Goal: Task Accomplishment & Management: Complete application form

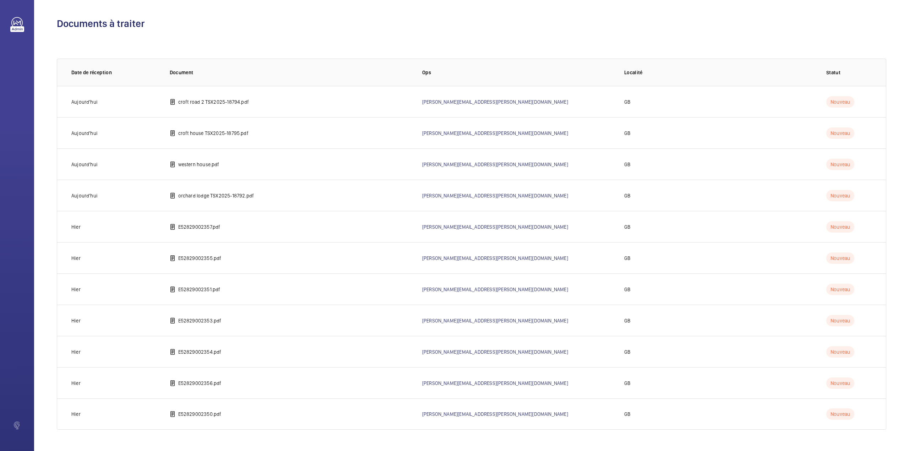
drag, startPoint x: 0, startPoint y: 0, endPoint x: 2, endPoint y: 388, distance: 388.3
click at [198, 408] on td "E52829002350.pdf" at bounding box center [284, 413] width 252 height 31
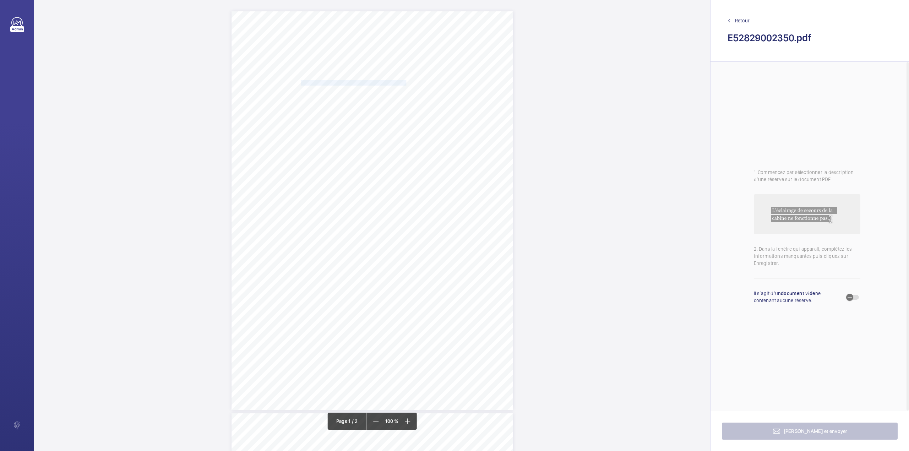
drag, startPoint x: 300, startPoint y: 81, endPoint x: 395, endPoint y: 82, distance: 95.5
click at [395, 82] on span "WHITBREAD PLC AND/OR SUBSIDIARY COMPANIES" at bounding box center [353, 83] width 105 height 5
copy span "WHITBREAD PLC AND/OR SUBSIDIARY COMPANIES"
click at [432, 207] on button "Annuler" at bounding box center [427, 206] width 40 height 17
drag, startPoint x: 300, startPoint y: 89, endPoint x: 483, endPoint y: 89, distance: 183.1
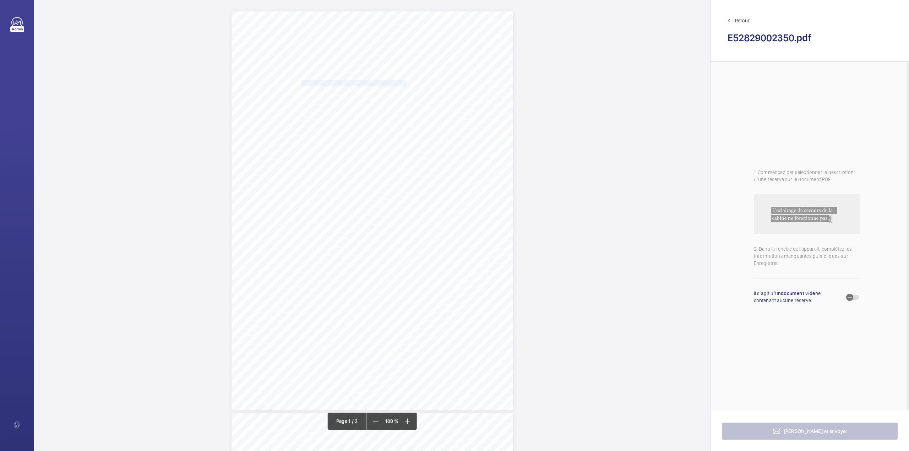
click at [450, 89] on span "PI HUB [GEOGRAPHIC_DATA]- [GEOGRAPHIC_DATA], [STREET_ADDRESS]" at bounding box center [376, 89] width 150 height 5
copy span "PI HUB [GEOGRAPHIC_DATA]- [GEOGRAPHIC_DATA], [STREET_ADDRESS]"
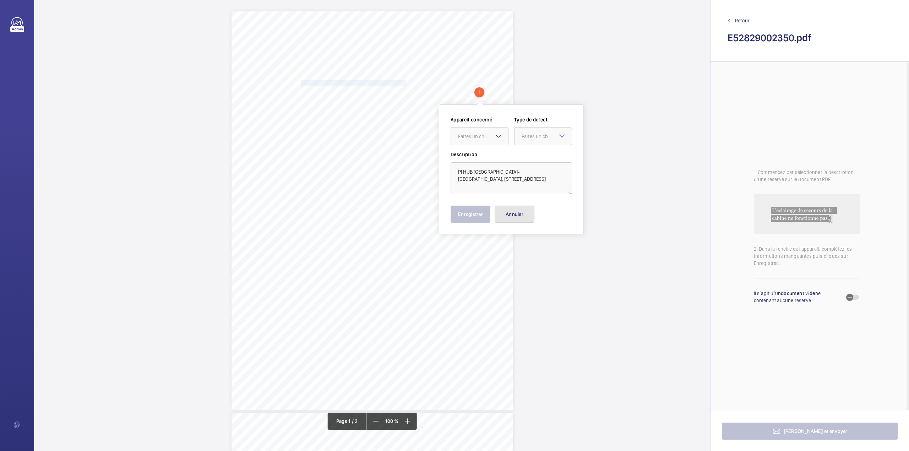
click at [518, 212] on button "Annuler" at bounding box center [514, 214] width 40 height 17
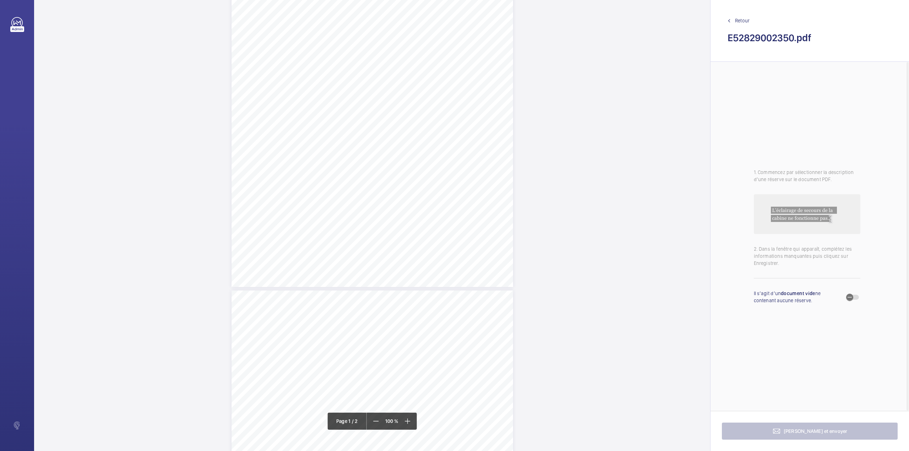
scroll to position [236, 0]
drag, startPoint x: 371, startPoint y: 318, endPoint x: 396, endPoint y: 338, distance: 32.1
click at [396, 338] on div "Lift Report Lifting Operations & Lifting Equipment Regulation 1998 Provision & …" at bounding box center [371, 376] width 281 height 398
click at [408, 93] on mat-icon at bounding box center [412, 94] width 9 height 9
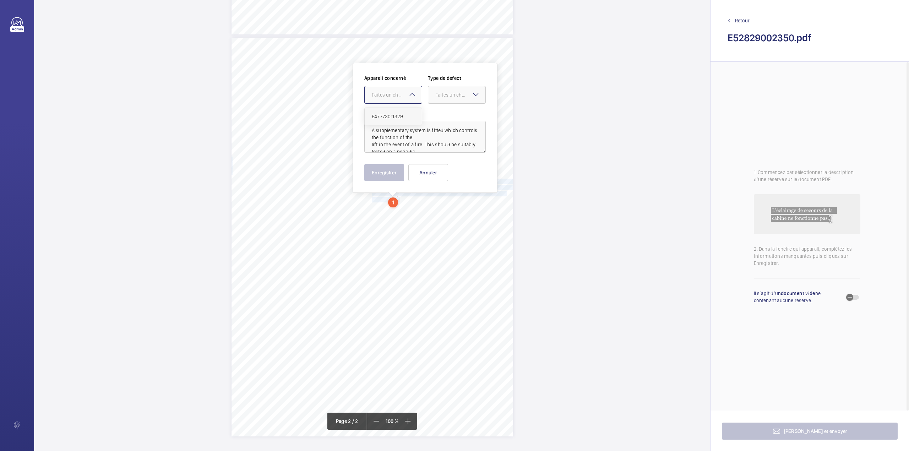
click at [409, 110] on div "E47773011329" at bounding box center [393, 116] width 57 height 17
click at [456, 93] on div "Faites un choix" at bounding box center [460, 94] width 50 height 7
click at [448, 169] on span "Recommandation" at bounding box center [456, 168] width 43 height 7
click at [390, 170] on button "Enregistrer" at bounding box center [384, 172] width 40 height 17
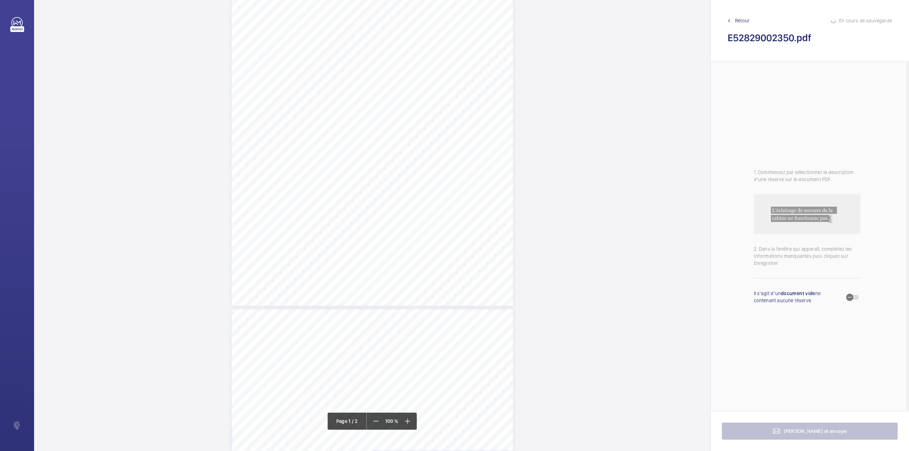
scroll to position [233, 0]
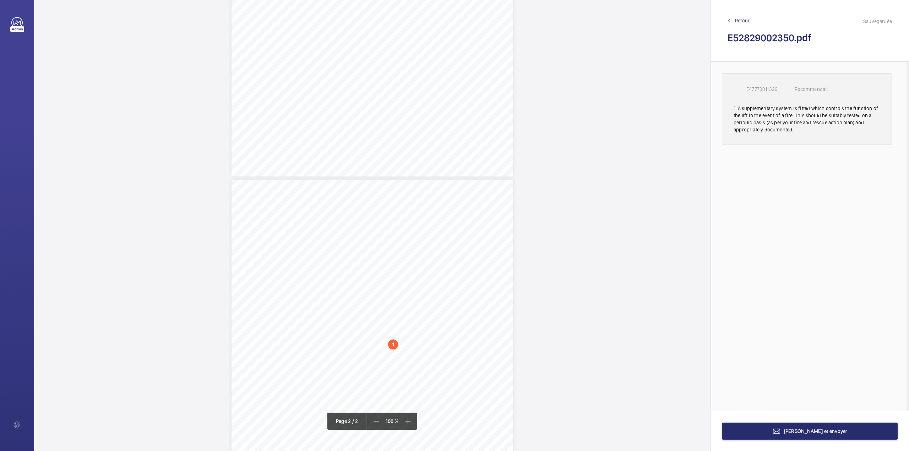
click at [761, 90] on p "E47773011329" at bounding box center [763, 89] width 35 height 7
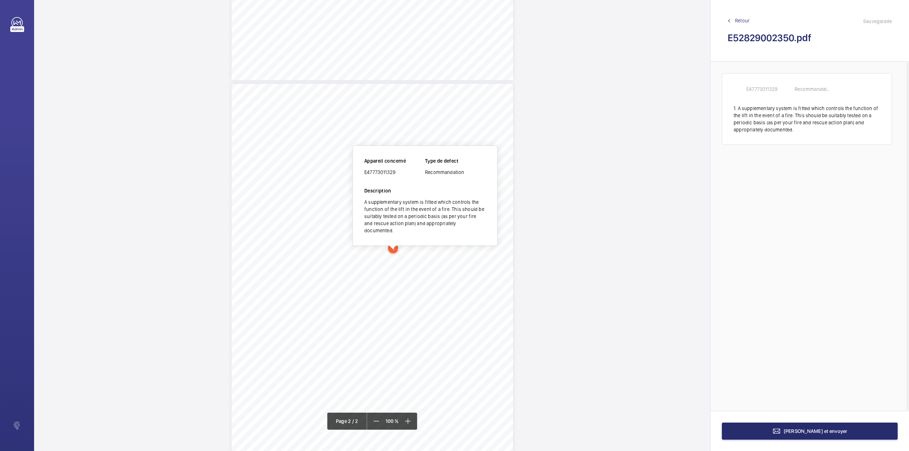
scroll to position [352, 0]
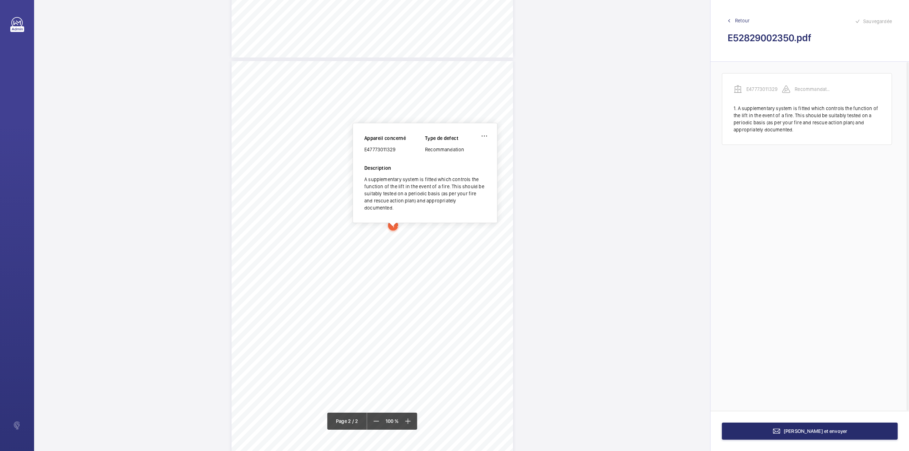
drag, startPoint x: 365, startPoint y: 151, endPoint x: 406, endPoint y: 151, distance: 41.2
click at [406, 151] on div "E47773011329" at bounding box center [394, 149] width 61 height 7
copy div "E47773011329"
click at [750, 426] on button "[PERSON_NAME] et envoyer" at bounding box center [810, 430] width 176 height 17
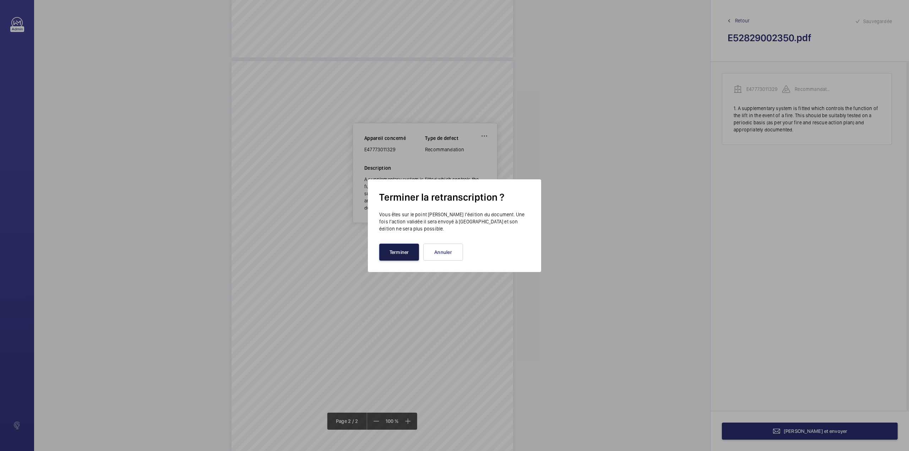
click at [405, 249] on button "Terminer" at bounding box center [399, 251] width 40 height 17
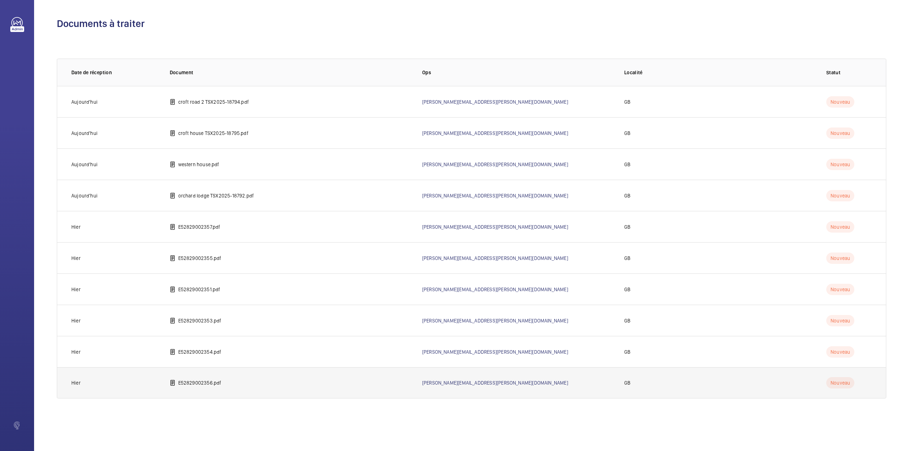
click at [215, 378] on td "E52829002356.pdf" at bounding box center [284, 382] width 252 height 31
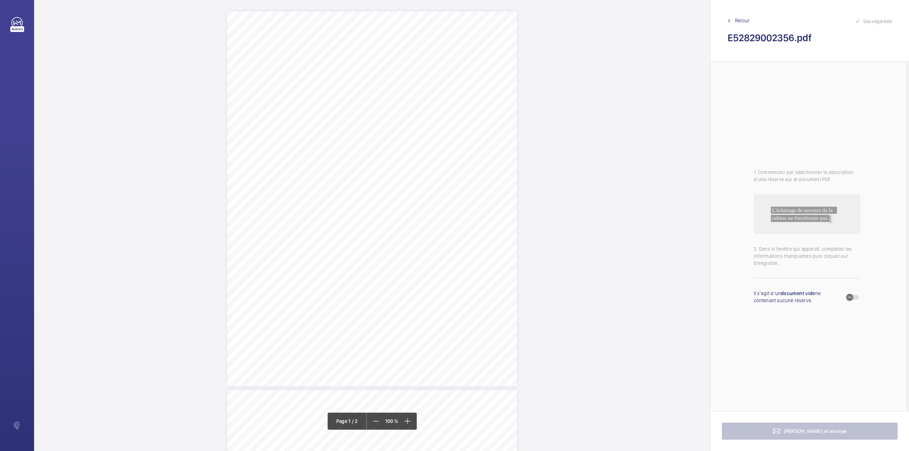
scroll to position [189, 0]
click at [491, 296] on div "TS TS" at bounding box center [372, 388] width 290 height 375
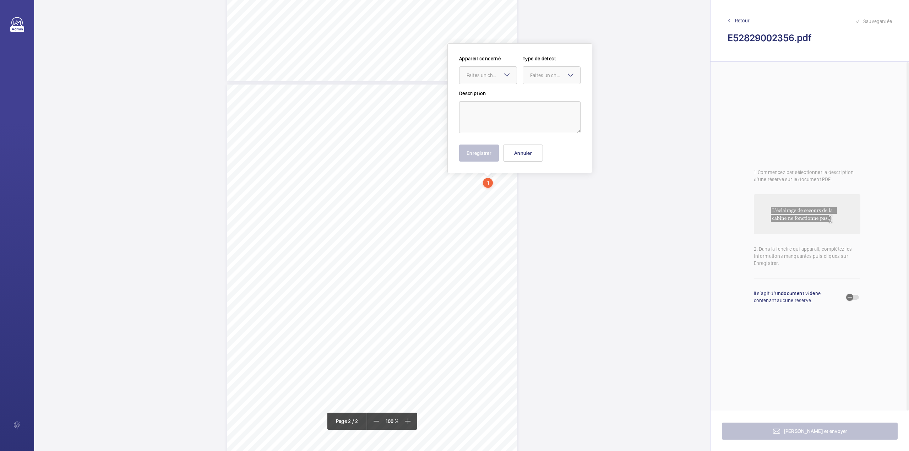
scroll to position [306, 0]
click at [497, 120] on textarea at bounding box center [519, 117] width 121 height 32
click at [494, 78] on div "Faites un choix" at bounding box center [491, 74] width 50 height 7
click at [496, 90] on div "Emergency Report" at bounding box center [487, 96] width 57 height 17
click at [523, 80] on div at bounding box center [551, 74] width 57 height 17
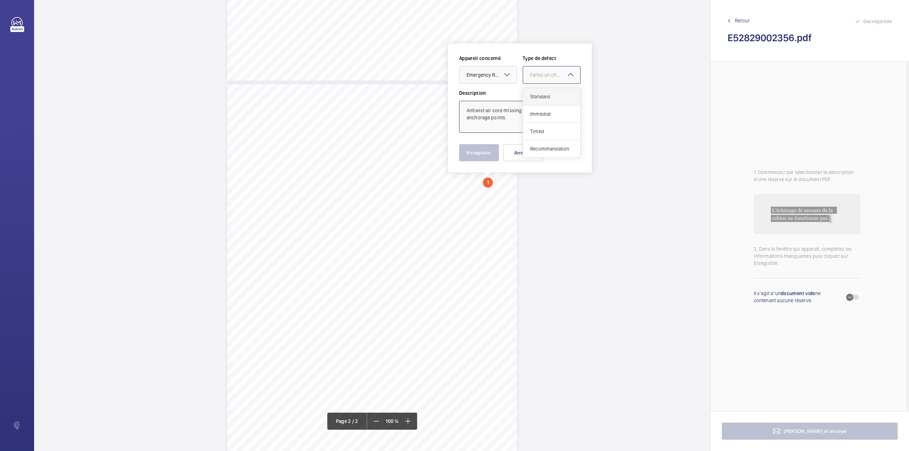
click at [534, 98] on span "Standard" at bounding box center [551, 96] width 43 height 7
type textarea "Antiwist air cord missing at suspension ropes anchorage points."
click at [477, 152] on button "Enregistrer" at bounding box center [479, 152] width 40 height 17
click at [495, 213] on div "TS TS" at bounding box center [372, 271] width 290 height 375
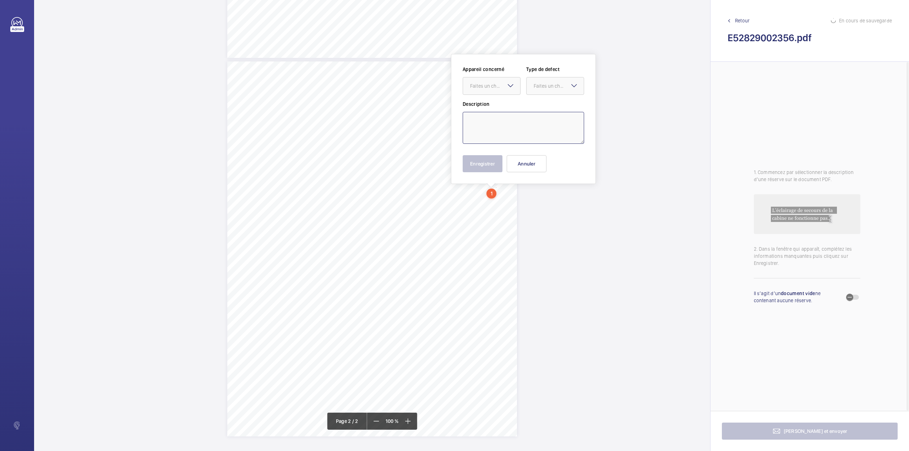
click at [519, 131] on textarea at bounding box center [522, 128] width 121 height 32
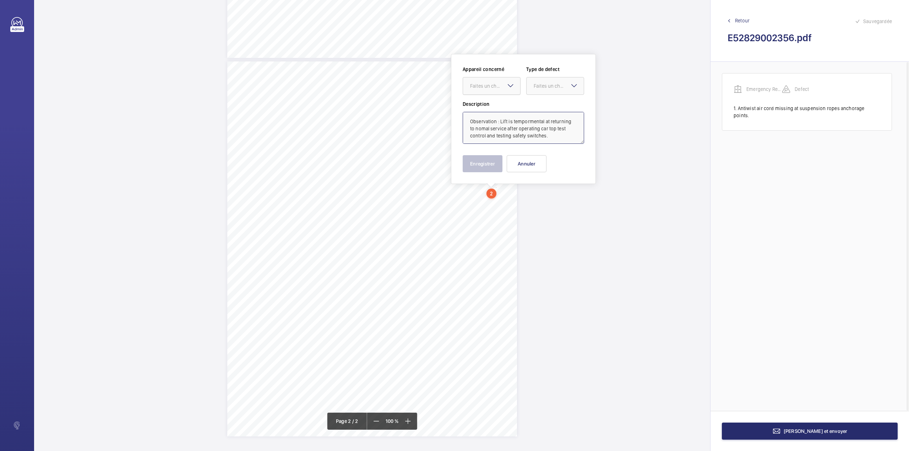
click at [493, 86] on div "Faites un choix" at bounding box center [495, 85] width 50 height 7
drag, startPoint x: 495, startPoint y: 109, endPoint x: 510, endPoint y: 103, distance: 15.6
click at [495, 109] on span "Emergency Report" at bounding box center [491, 107] width 43 height 7
click at [537, 89] on div "Faites un choix" at bounding box center [558, 85] width 50 height 7
click at [542, 155] on div "Recommandation" at bounding box center [554, 159] width 57 height 17
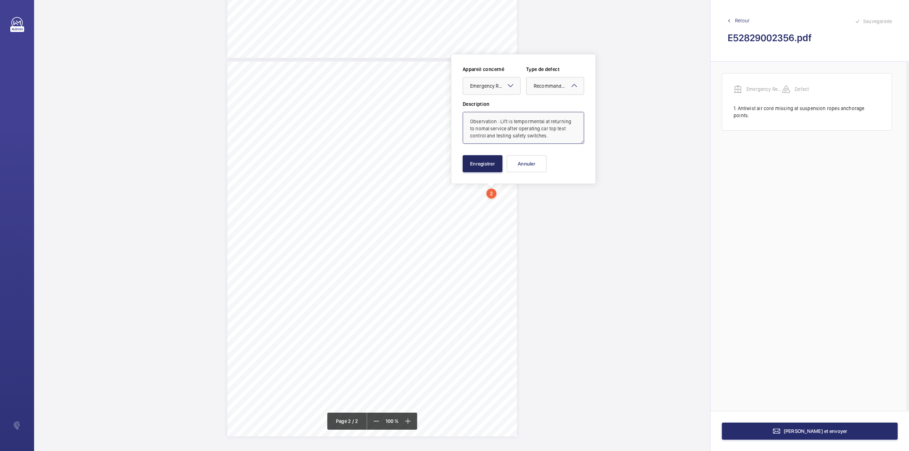
type textarea "Observation : Lift is tempormental at returning to nomal service after operatin…"
click at [493, 166] on button "Enregistrer" at bounding box center [482, 163] width 40 height 17
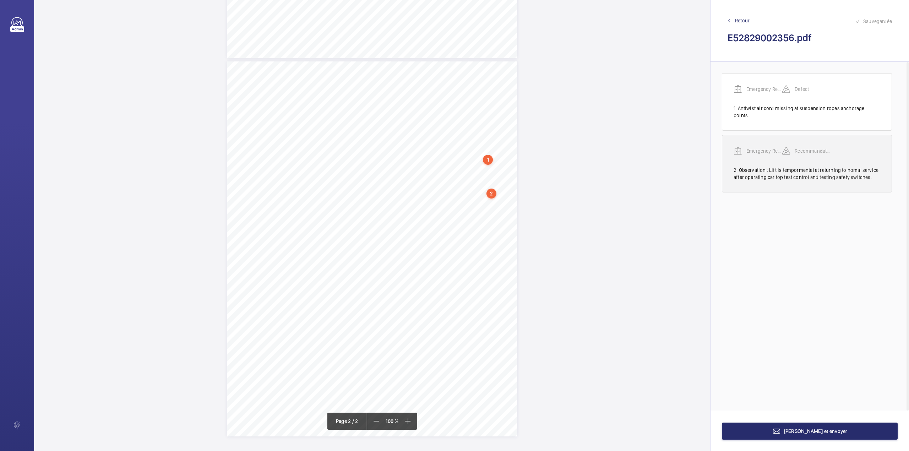
click at [761, 147] on p "Emergency Report" at bounding box center [763, 150] width 35 height 7
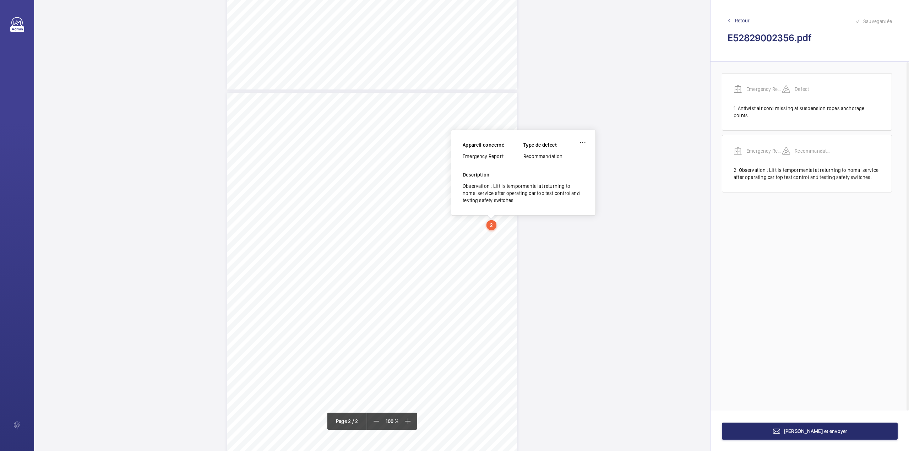
scroll to position [296, 0]
drag, startPoint x: 463, startPoint y: 155, endPoint x: 509, endPoint y: 158, distance: 45.9
click at [509, 158] on div "Emergency Report" at bounding box center [492, 156] width 61 height 7
copy div "Emergency Report"
click at [821, 431] on span "[PERSON_NAME] et envoyer" at bounding box center [815, 431] width 64 height 6
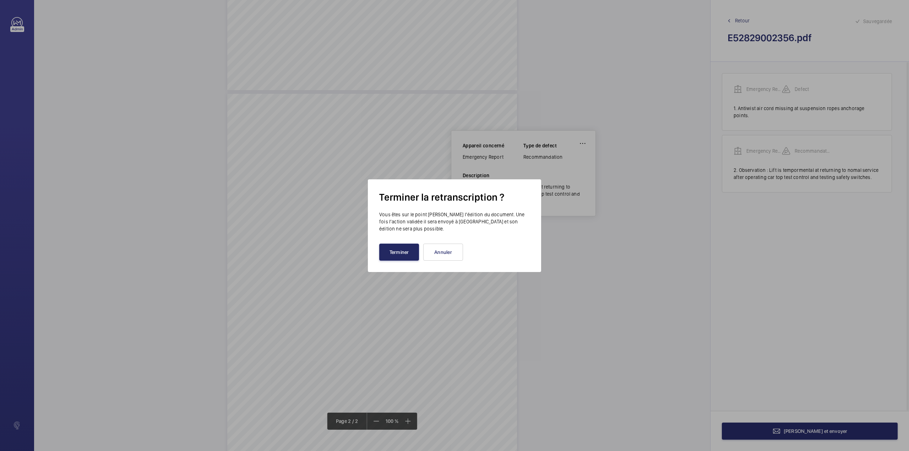
click at [411, 246] on button "Terminer" at bounding box center [399, 251] width 40 height 17
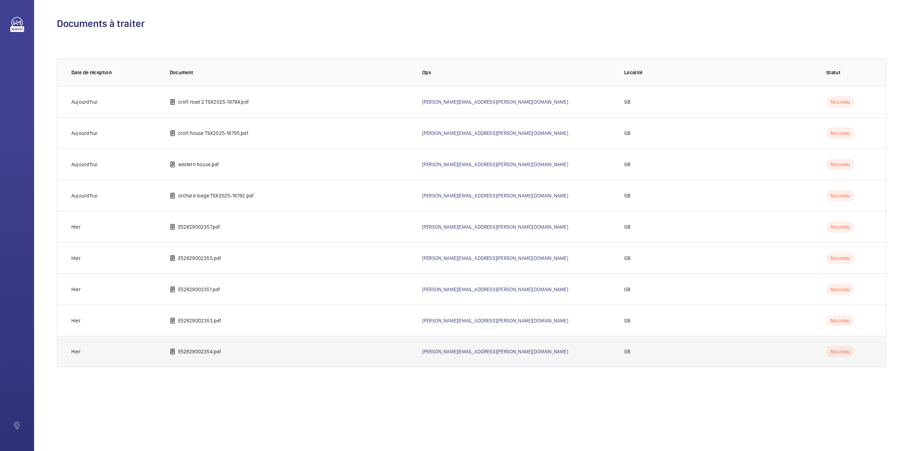
click at [202, 351] on p "E52829002354.pdf" at bounding box center [199, 351] width 43 height 7
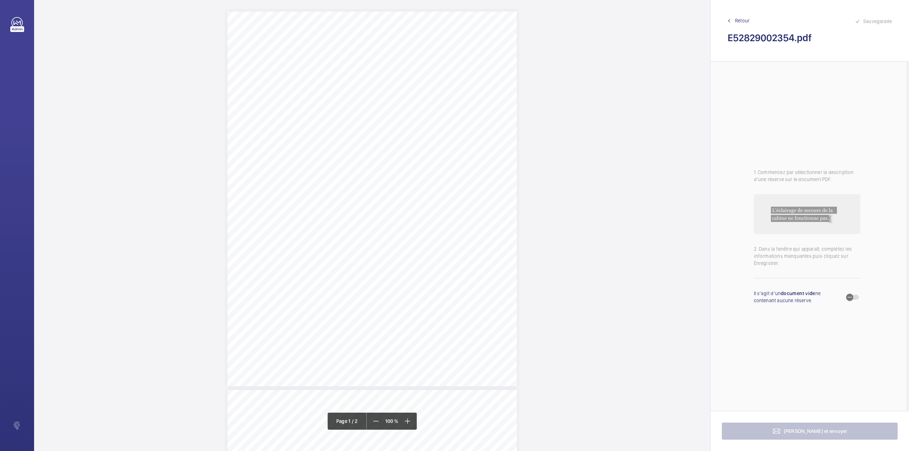
click at [500, 262] on div "TI" at bounding box center [372, 198] width 290 height 375
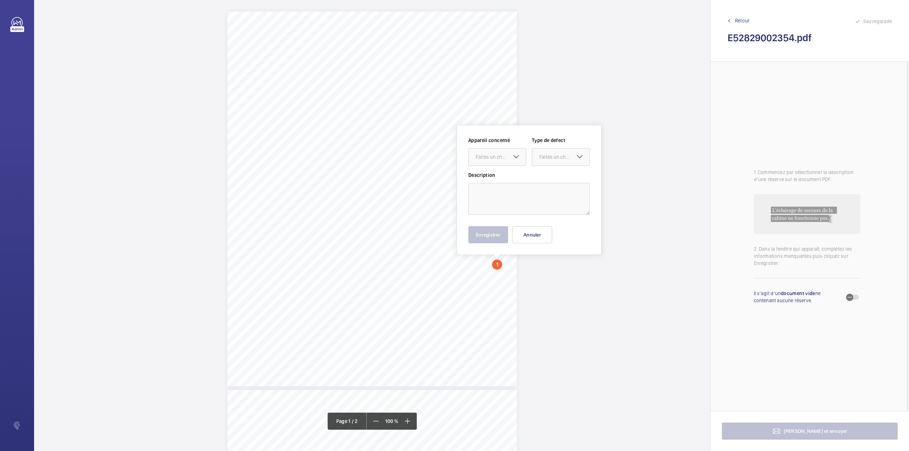
scroll to position [82, 0]
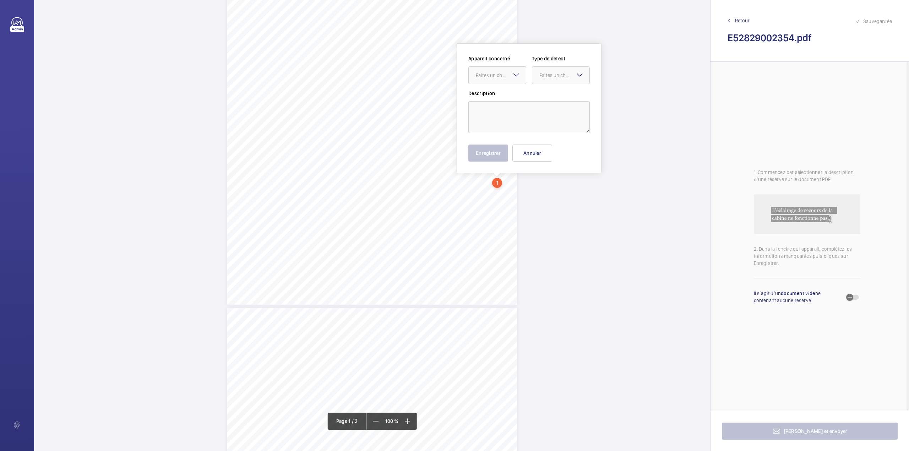
click at [495, 134] on div "Appareil concerné Faites un choix Type de defect Faites un choix Description En…" at bounding box center [528, 108] width 121 height 106
click at [501, 124] on textarea at bounding box center [528, 117] width 121 height 32
type textarea "t"
click at [497, 76] on div "Faites un choix" at bounding box center [501, 75] width 50 height 7
drag, startPoint x: 496, startPoint y: 95, endPoint x: 511, endPoint y: 93, distance: 15.8
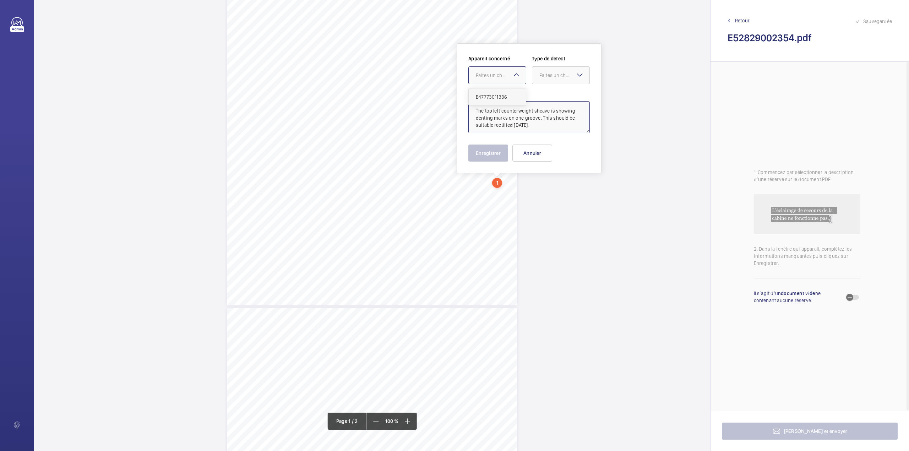
click at [496, 95] on span "E47773011336" at bounding box center [497, 96] width 43 height 7
click at [568, 75] on div "Faites un choix" at bounding box center [564, 75] width 50 height 7
click at [548, 130] on span "Timed" at bounding box center [560, 131] width 43 height 7
type textarea "The top left counterweight sheave is showing denting marks on one groove. This …"
click at [576, 72] on mat-icon "Open calendar" at bounding box center [578, 75] width 9 height 9
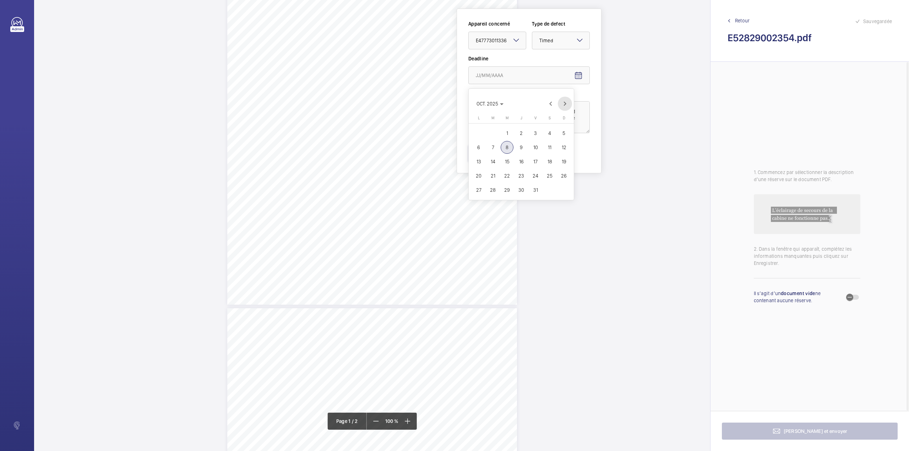
click at [565, 105] on span "Next month" at bounding box center [565, 104] width 14 height 14
click at [478, 148] on span "5" at bounding box center [478, 147] width 13 height 13
type input "[DATE]"
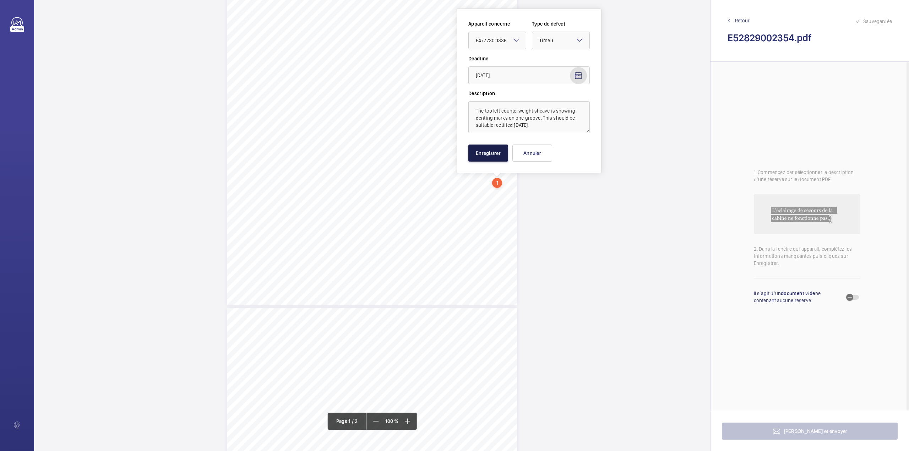
click at [493, 153] on button "Enregistrer" at bounding box center [488, 152] width 40 height 17
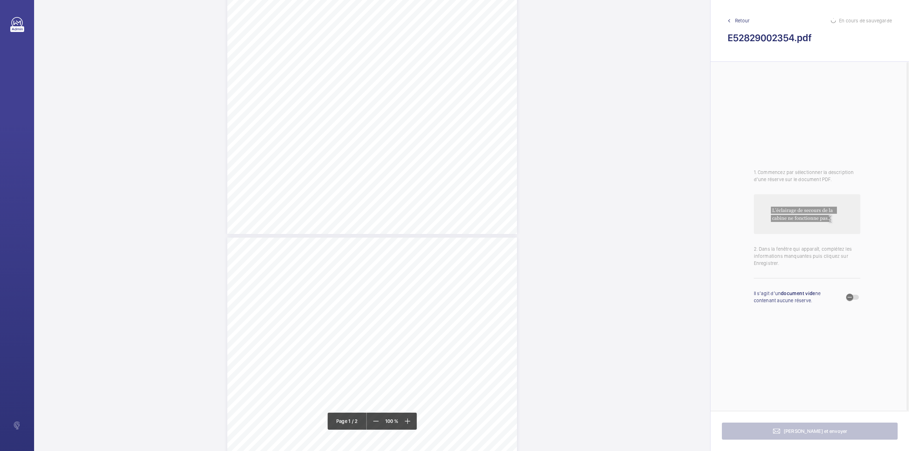
scroll to position [271, 0]
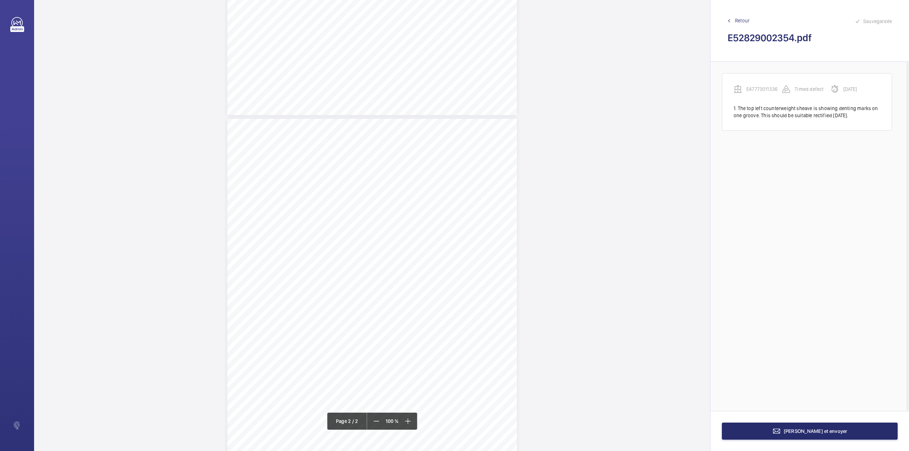
click at [489, 223] on div "TS TS QL/H TS" at bounding box center [372, 306] width 290 height 375
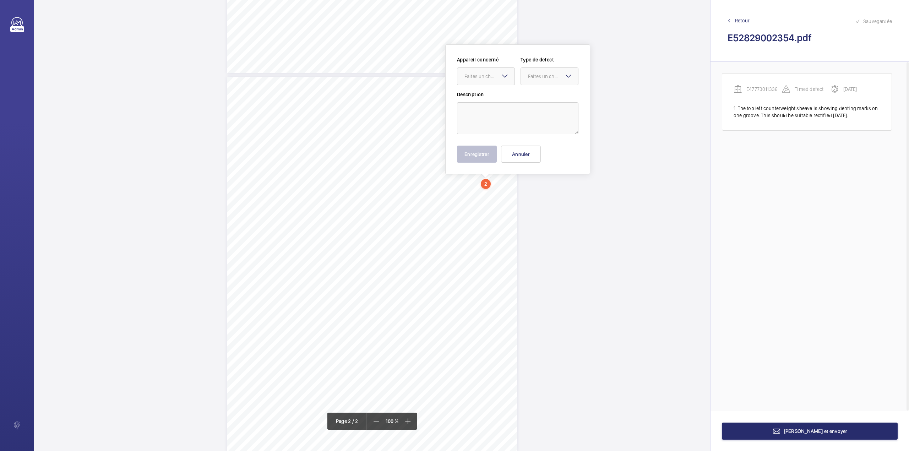
scroll to position [314, 0]
click at [496, 122] on textarea at bounding box center [517, 117] width 121 height 32
click at [486, 75] on div "Faites un choix" at bounding box center [489, 74] width 50 height 7
click at [486, 91] on div "E47773011336" at bounding box center [485, 96] width 57 height 17
drag, startPoint x: 535, startPoint y: 79, endPoint x: 537, endPoint y: 84, distance: 5.9
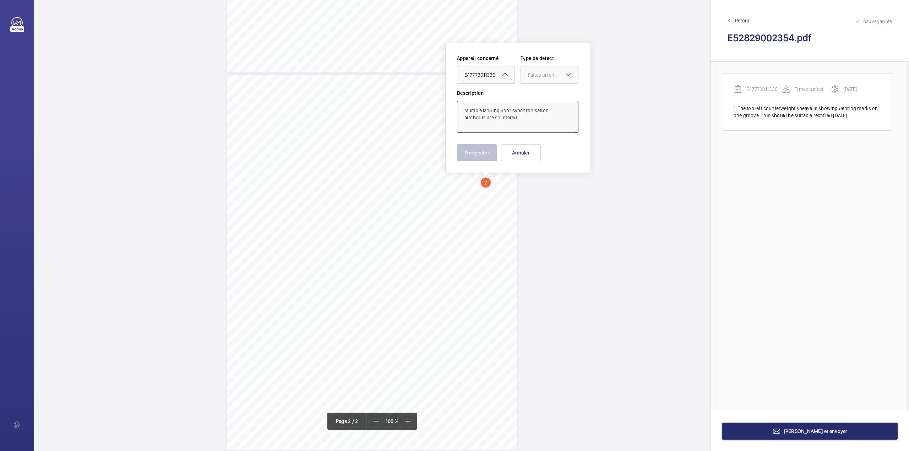
click at [536, 79] on div at bounding box center [549, 74] width 57 height 17
click at [539, 92] on div "Standard" at bounding box center [549, 96] width 57 height 17
type textarea "Multiple landing door synchronisation airchords are splintered."
click at [479, 155] on button "Enregistrer" at bounding box center [477, 152] width 40 height 17
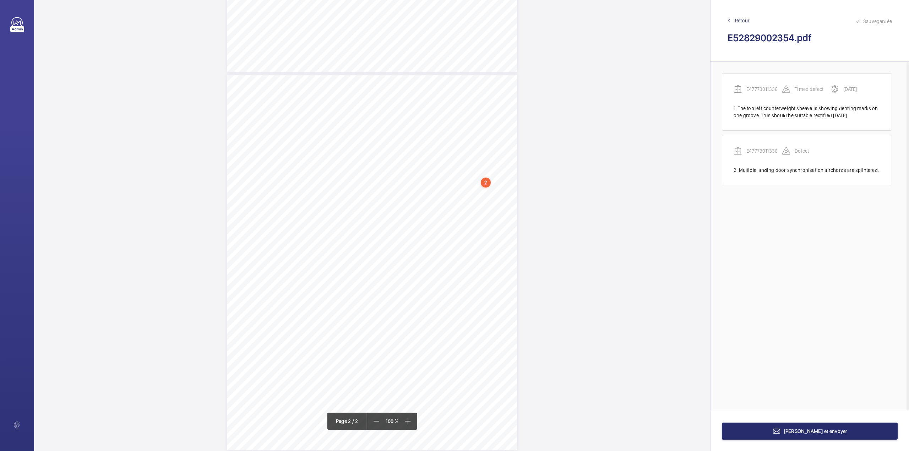
click at [505, 189] on div "TS TS QL/H TS" at bounding box center [372, 262] width 290 height 375
click at [509, 120] on textarea at bounding box center [533, 117] width 121 height 32
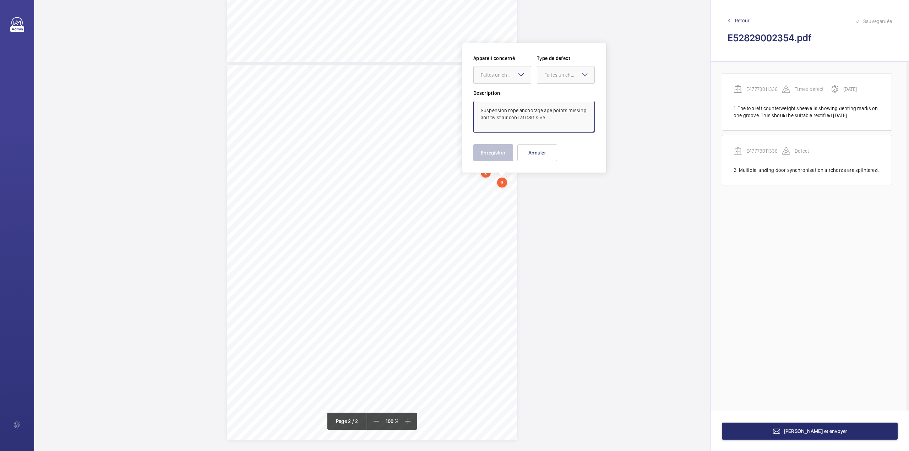
click at [502, 75] on div "Faites un choix" at bounding box center [506, 74] width 50 height 7
click at [505, 93] on div "E47773011336" at bounding box center [501, 96] width 57 height 17
drag, startPoint x: 569, startPoint y: 77, endPoint x: 567, endPoint y: 83, distance: 5.9
click at [569, 78] on div "Faites un choix" at bounding box center [569, 74] width 50 height 7
click at [566, 99] on span "Standard" at bounding box center [565, 96] width 43 height 7
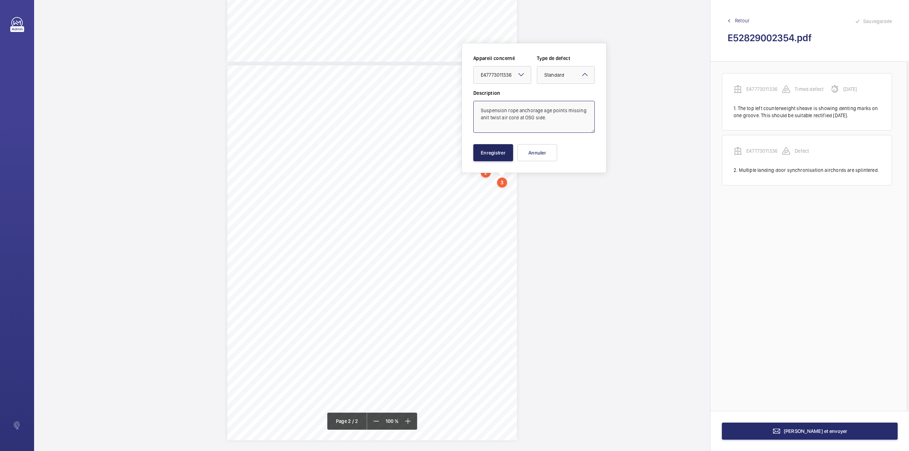
type textarea "Suspension rope anchorage age points missing anit twist air cord at OSG side."
click at [495, 159] on button "Enregistrer" at bounding box center [493, 152] width 40 height 17
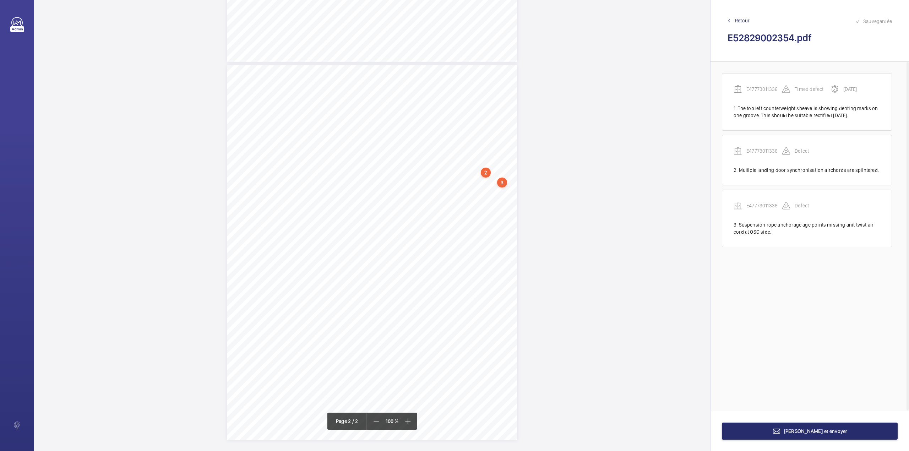
click at [425, 189] on div "TS TS QL/H TS" at bounding box center [372, 252] width 290 height 375
click at [434, 129] on textarea at bounding box center [453, 123] width 121 height 32
click at [415, 84] on div "Faites un choix" at bounding box center [425, 80] width 50 height 7
drag, startPoint x: 420, startPoint y: 99, endPoint x: 425, endPoint y: 99, distance: 4.7
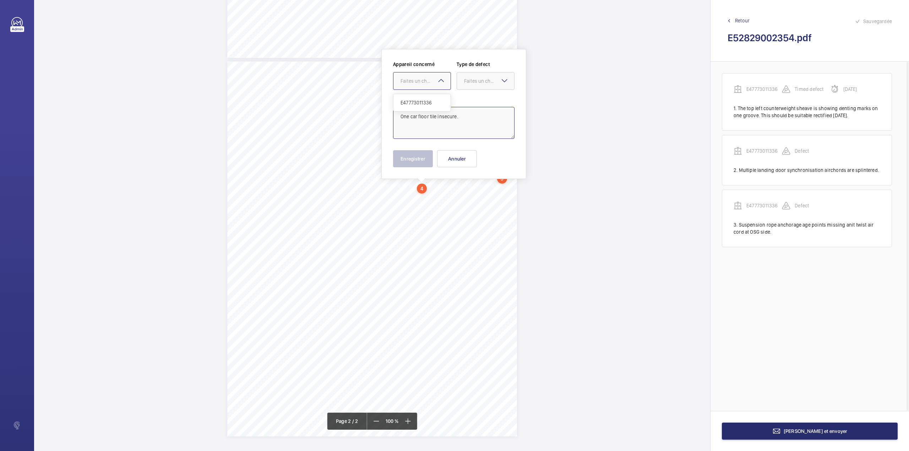
click at [422, 99] on div "E47773011336" at bounding box center [421, 102] width 57 height 17
drag, startPoint x: 476, startPoint y: 88, endPoint x: 478, endPoint y: 103, distance: 14.7
click at [476, 88] on div at bounding box center [485, 80] width 57 height 17
click at [478, 103] on span "Standard" at bounding box center [485, 102] width 43 height 7
type textarea "One car floor tile insecure."
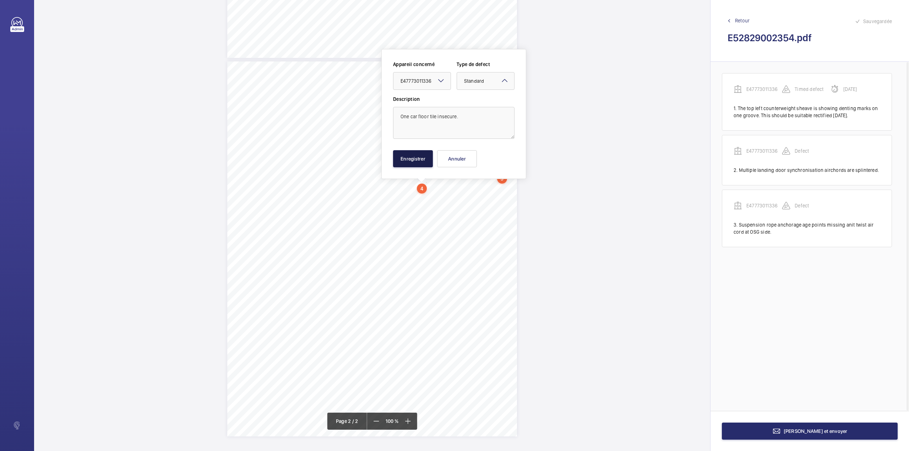
click at [423, 162] on button "Enregistrer" at bounding box center [413, 158] width 40 height 17
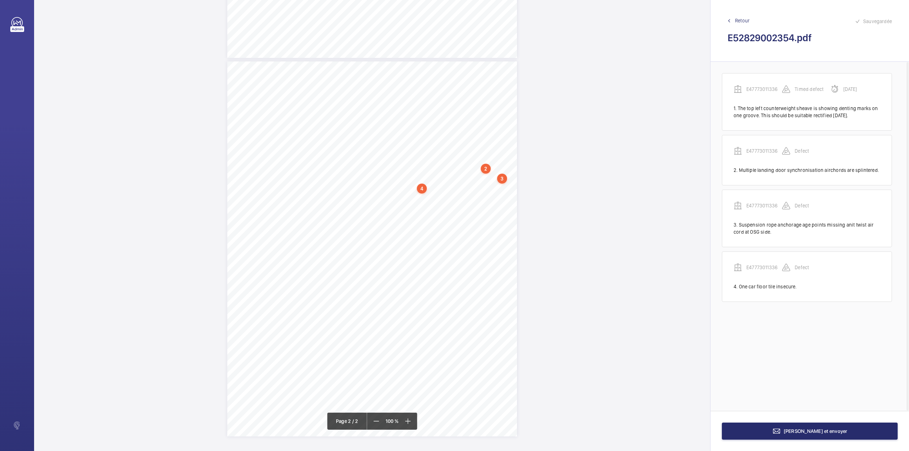
click at [495, 195] on div "TS TS QL/H TS" at bounding box center [372, 248] width 290 height 375
click at [505, 138] on textarea at bounding box center [522, 132] width 121 height 32
type textarea "O"
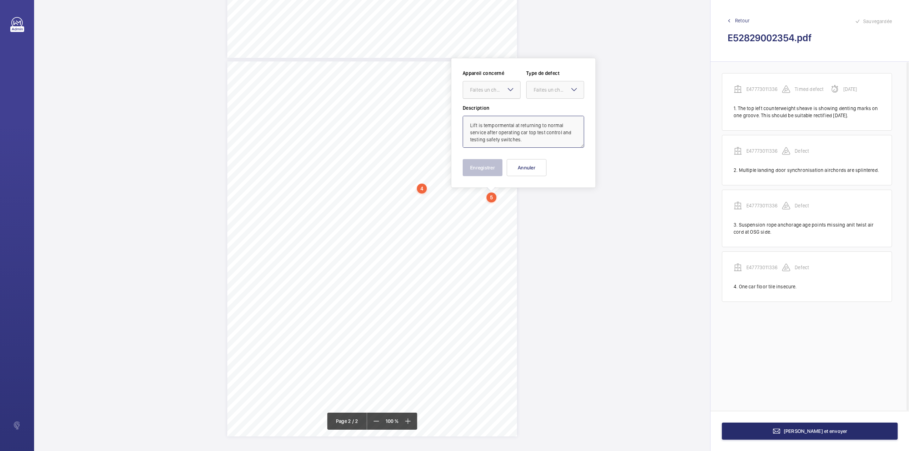
click at [497, 90] on div "Faites un choix" at bounding box center [495, 89] width 50 height 7
drag, startPoint x: 496, startPoint y: 104, endPoint x: 514, endPoint y: 101, distance: 18.4
click at [496, 104] on div "E47773011336" at bounding box center [491, 111] width 57 height 17
click at [526, 94] on div at bounding box center [554, 89] width 57 height 17
click at [538, 162] on span "Recommandation" at bounding box center [554, 163] width 43 height 7
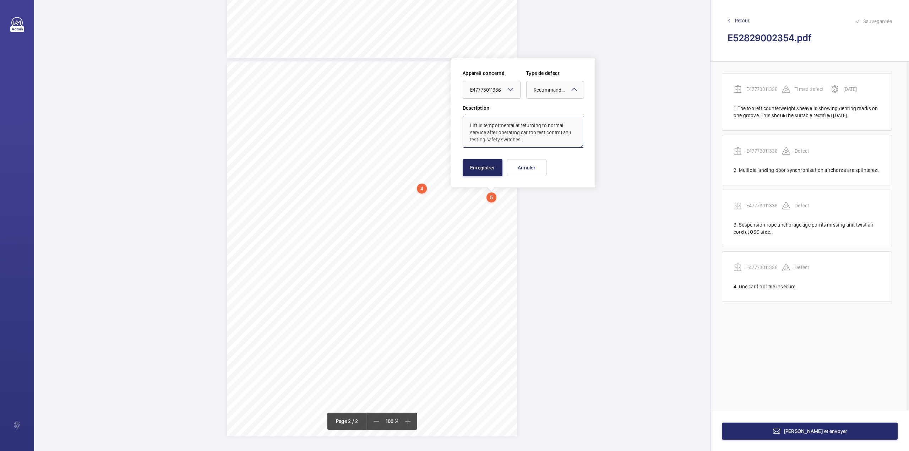
type textarea "Lift is tempormental at returning to normal service after operating car top tes…"
click at [493, 165] on button "Enregistrer" at bounding box center [482, 167] width 40 height 17
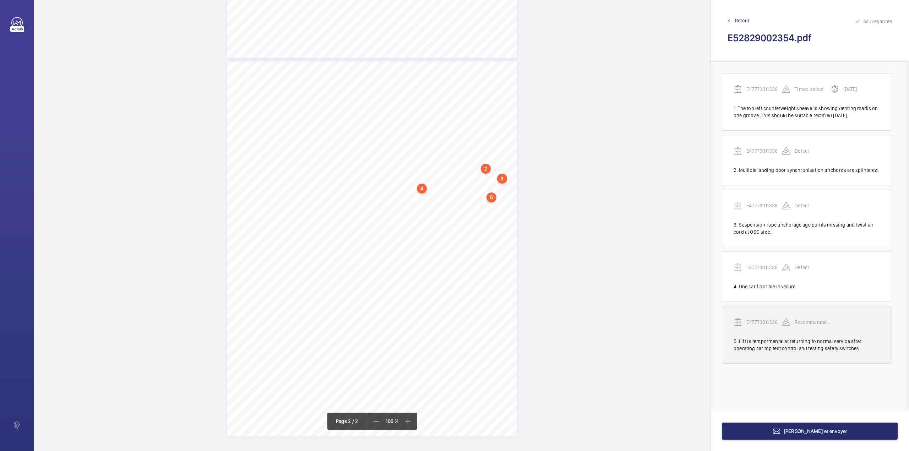
click at [762, 318] on wm-front-transcription-audit-report-line "E47773011336 Recommandation 5. Lift is tempormental at returning to normal serv…" at bounding box center [807, 335] width 170 height 58
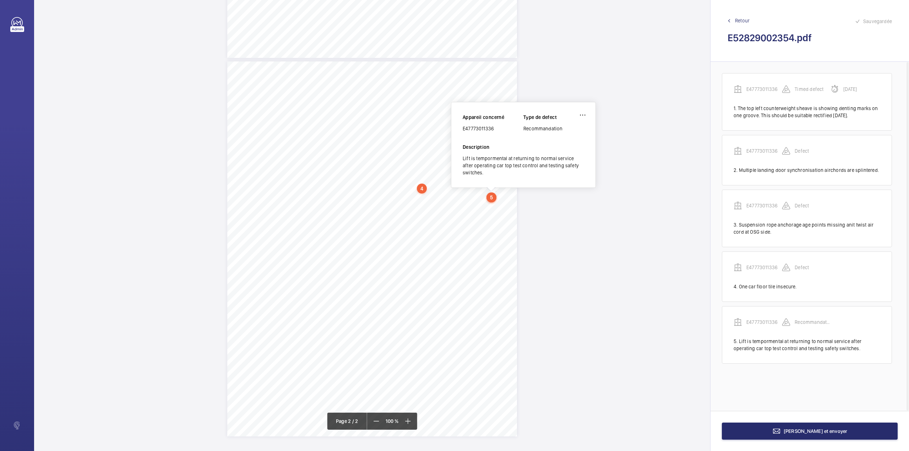
scroll to position [300, 0]
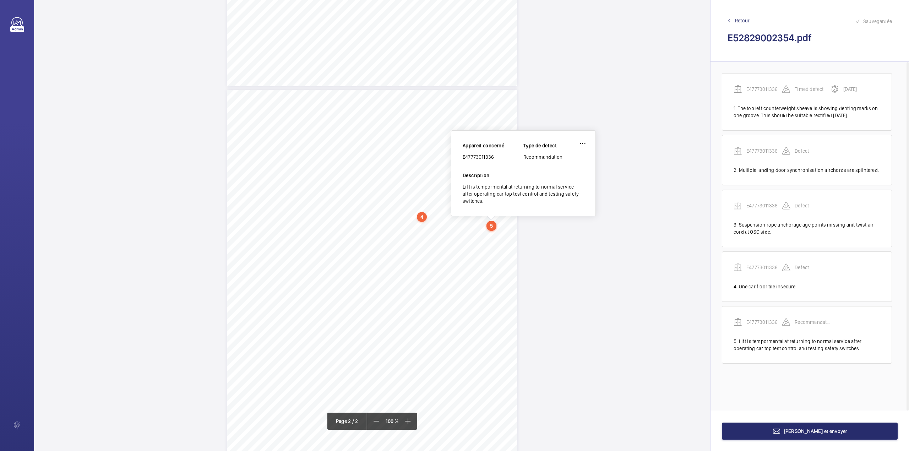
drag, startPoint x: 463, startPoint y: 158, endPoint x: 495, endPoint y: 158, distance: 32.0
click at [495, 158] on div "E47773011336" at bounding box center [492, 156] width 61 height 7
copy div "E47773011336"
click at [812, 435] on button "[PERSON_NAME] et envoyer" at bounding box center [810, 430] width 176 height 17
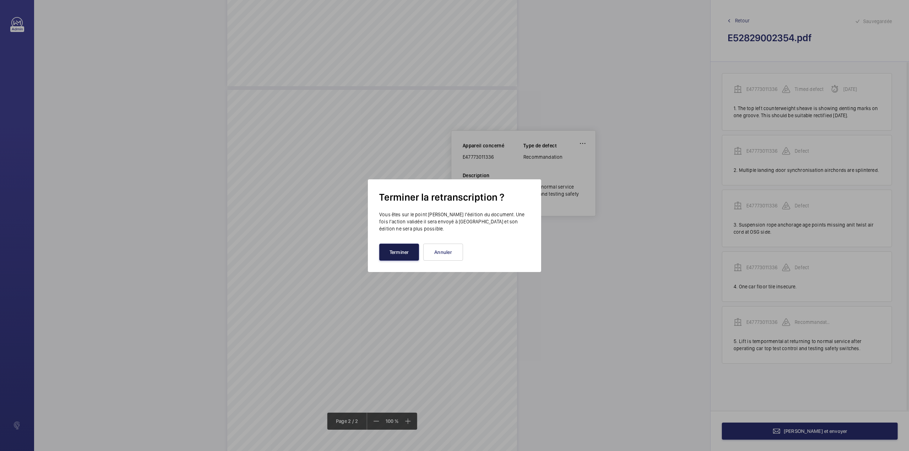
click at [400, 250] on button "Terminer" at bounding box center [399, 251] width 40 height 17
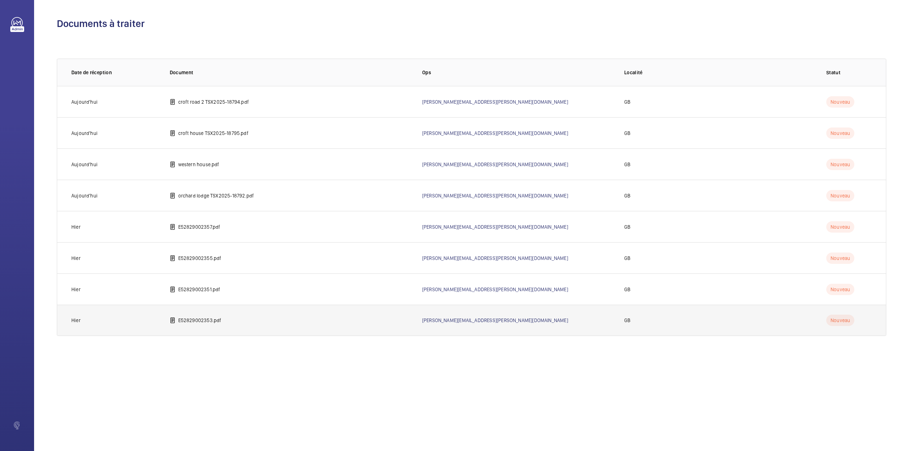
click at [198, 317] on p "E52829002353.pdf" at bounding box center [199, 320] width 43 height 7
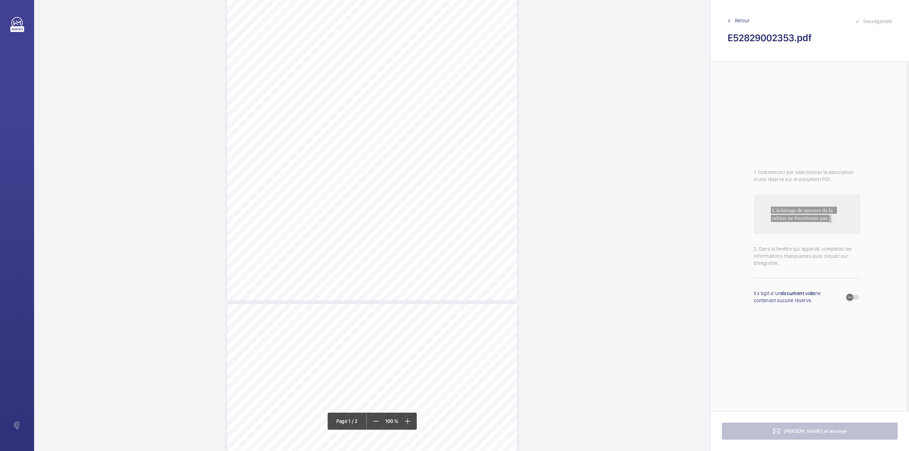
scroll to position [284, 0]
click at [466, 202] on div "TS TS TS TS QL QL" at bounding box center [372, 293] width 290 height 375
click at [472, 105] on textarea at bounding box center [493, 117] width 121 height 32
click at [471, 79] on div at bounding box center [462, 74] width 57 height 17
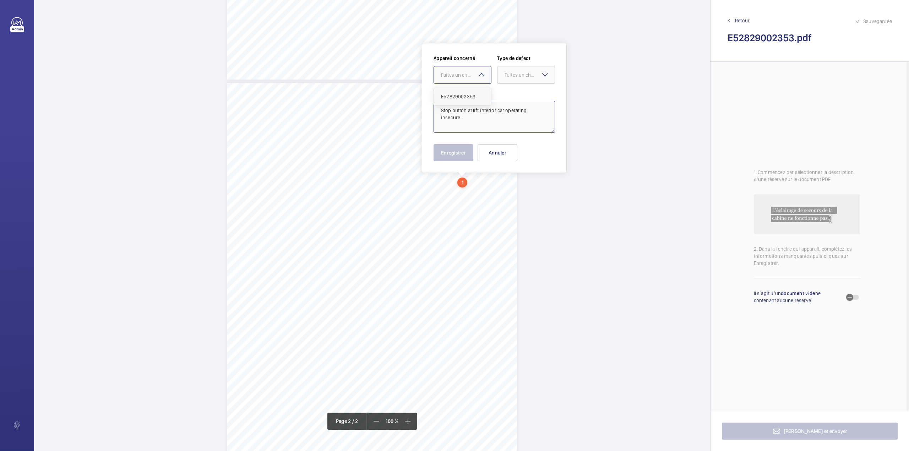
click at [473, 91] on div "E52829002353" at bounding box center [462, 96] width 57 height 17
click at [510, 83] on div at bounding box center [525, 74] width 57 height 17
click at [515, 98] on span "Standard" at bounding box center [525, 96] width 43 height 7
type textarea "Stop button at lift interior car operating insecure."
click at [464, 148] on button "Enregistrer" at bounding box center [453, 152] width 40 height 17
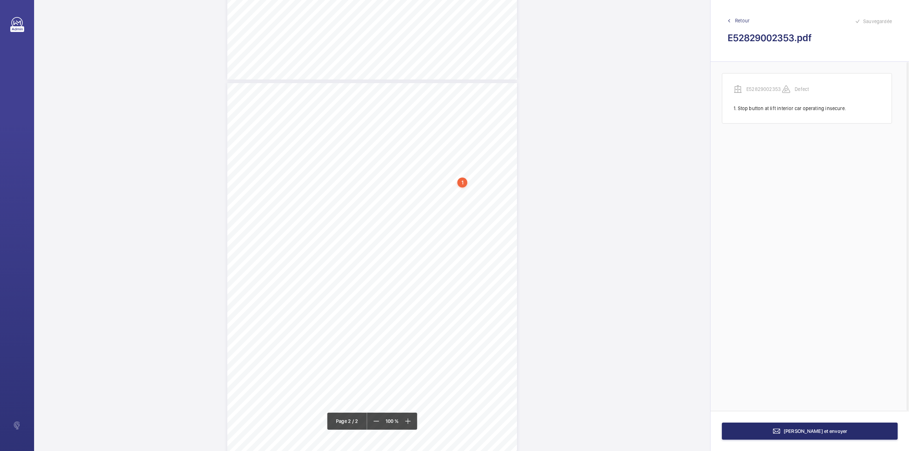
click at [463, 190] on span "TS" at bounding box center [465, 189] width 7 height 5
click at [488, 151] on button "Annuler" at bounding box center [495, 152] width 40 height 17
click at [463, 182] on div "TS TS TS TS QL QL" at bounding box center [372, 259] width 290 height 375
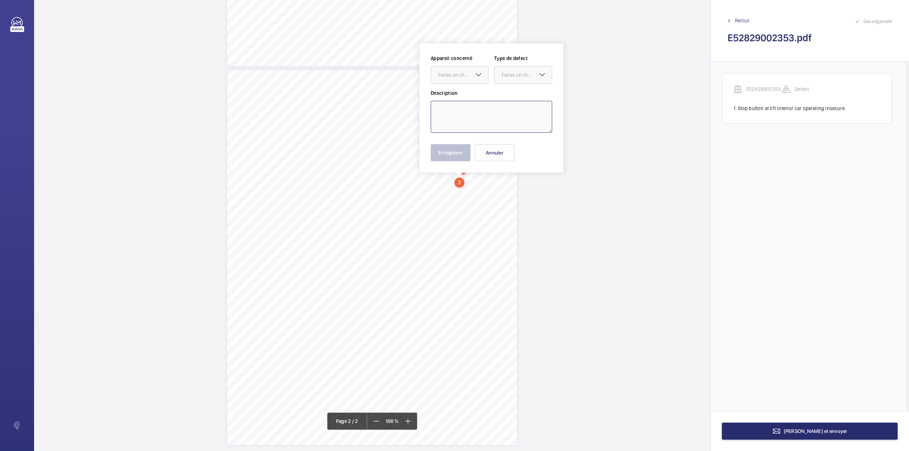
click at [476, 124] on textarea at bounding box center [491, 117] width 121 height 32
click at [456, 75] on div "Faites un choix" at bounding box center [463, 74] width 50 height 7
drag, startPoint x: 459, startPoint y: 90, endPoint x: 513, endPoint y: 83, distance: 54.1
click at [465, 91] on div "E52829002353" at bounding box center [459, 96] width 57 height 17
click at [514, 81] on div at bounding box center [522, 74] width 57 height 17
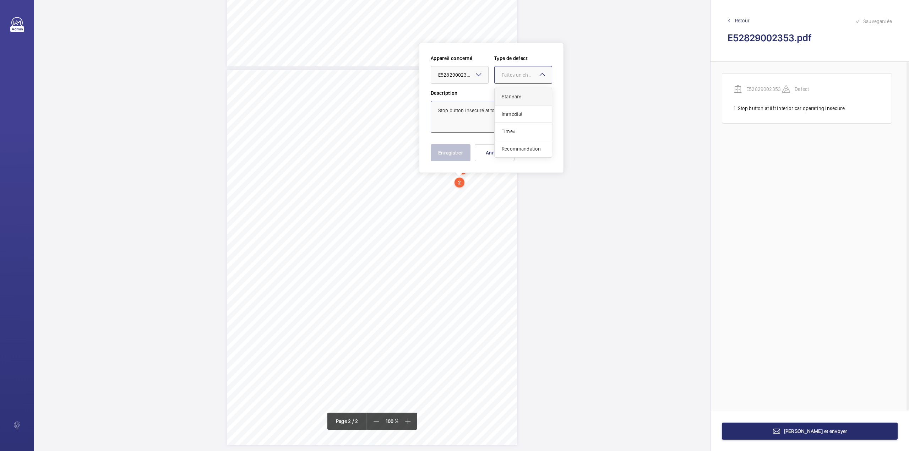
click at [513, 94] on span "Standard" at bounding box center [523, 96] width 43 height 7
type textarea "Stop button insecure at top floor landing level."
click at [460, 153] on button "Enregistrer" at bounding box center [451, 152] width 40 height 17
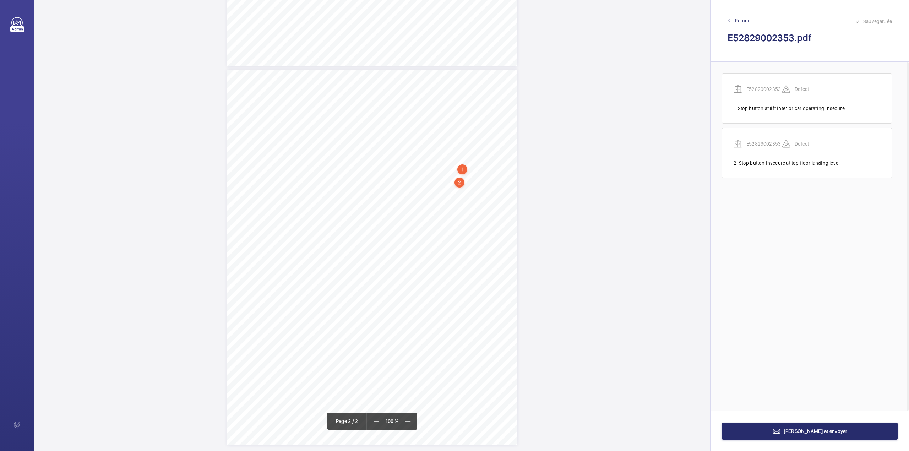
click at [439, 186] on span "TS" at bounding box center [441, 188] width 7 height 5
click at [435, 120] on textarea at bounding box center [467, 117] width 121 height 32
click at [439, 74] on div "Faites un choix" at bounding box center [440, 75] width 50 height 7
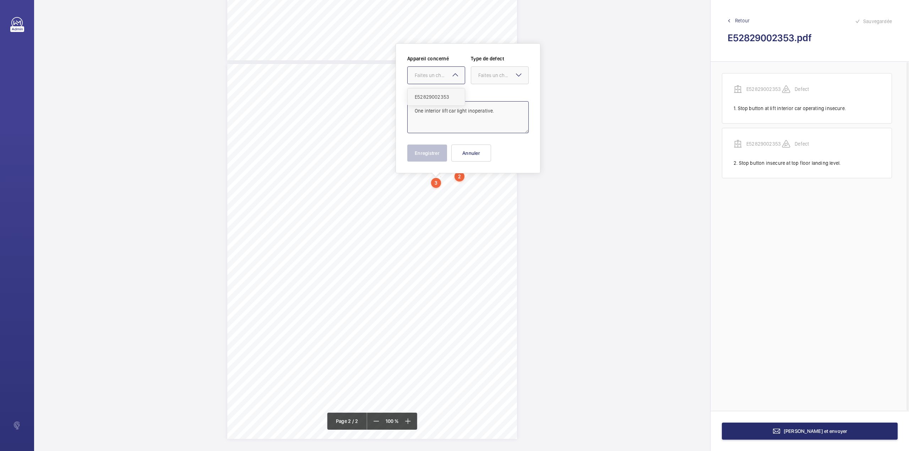
drag, startPoint x: 440, startPoint y: 90, endPoint x: 487, endPoint y: 83, distance: 47.4
click at [442, 90] on div "E52829002353" at bounding box center [435, 96] width 57 height 17
click at [488, 82] on div at bounding box center [499, 75] width 57 height 17
click at [489, 97] on span "Standard" at bounding box center [499, 96] width 43 height 7
type textarea "One interior lift car light inoperative."
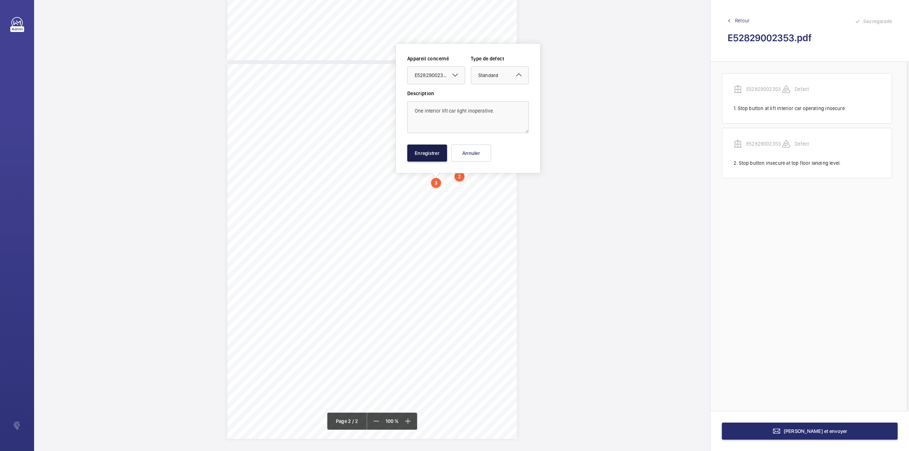
click at [434, 154] on button "Enregistrer" at bounding box center [427, 152] width 40 height 17
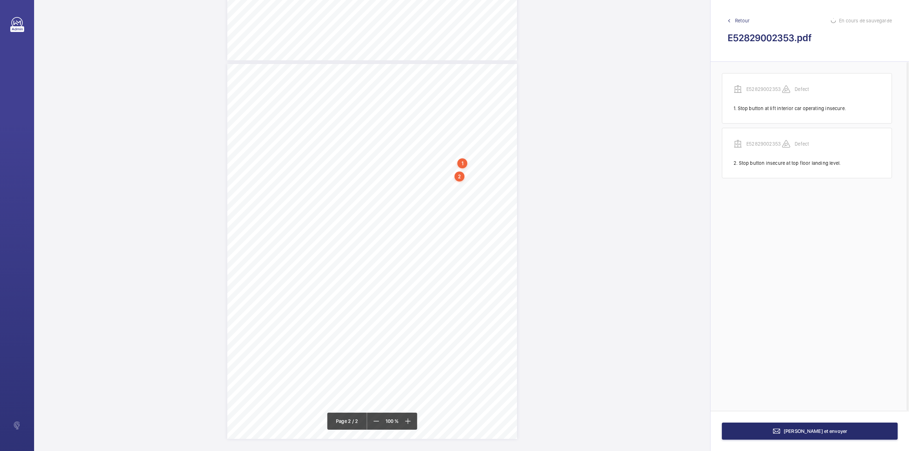
click at [493, 190] on div "TS TS TS TS QL QL" at bounding box center [372, 251] width 290 height 375
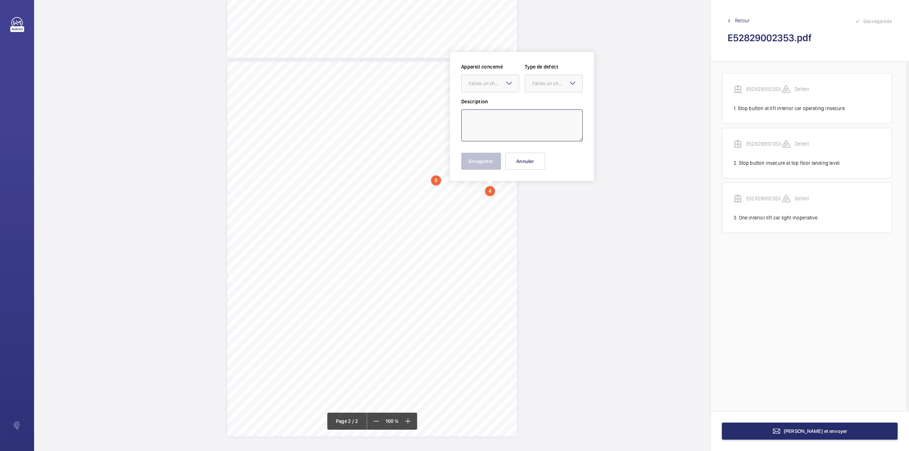
click at [514, 139] on textarea at bounding box center [521, 125] width 121 height 32
click at [494, 83] on div "Faites un choix" at bounding box center [494, 83] width 50 height 7
click at [497, 99] on div "E52829002353" at bounding box center [489, 105] width 57 height 17
click at [543, 88] on div at bounding box center [553, 83] width 57 height 17
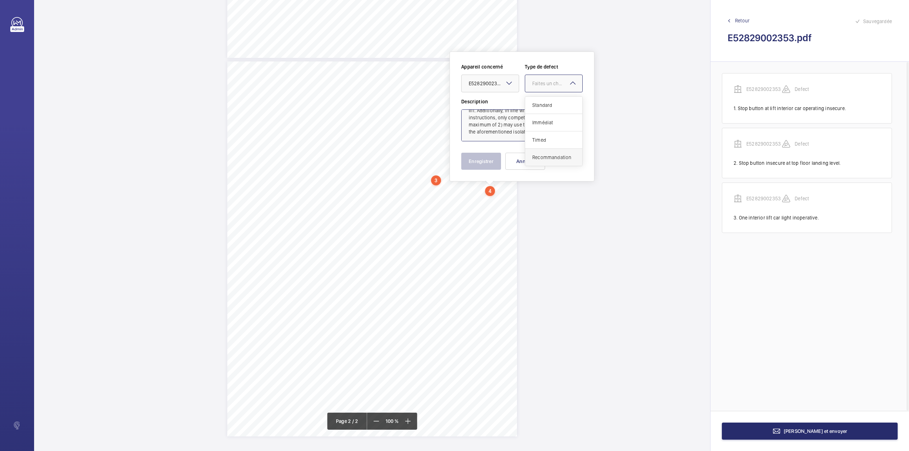
click at [550, 157] on span "Recommandation" at bounding box center [553, 157] width 43 height 7
type textarea "The lift car interior call buttons are operated wich a key switch which is curr…"
click at [493, 162] on button "Enregistrer" at bounding box center [481, 161] width 40 height 17
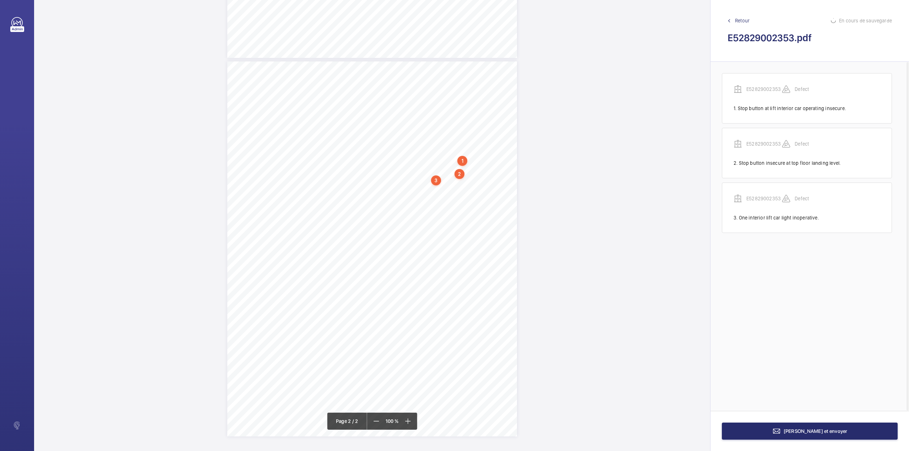
click at [492, 224] on div "TS TS TS TS QL QL" at bounding box center [372, 248] width 290 height 375
click at [496, 166] on textarea at bounding box center [520, 162] width 121 height 32
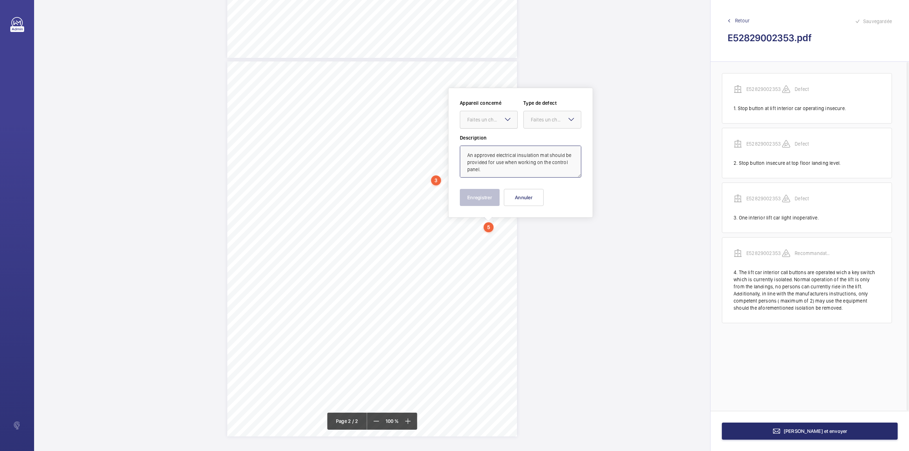
click at [485, 122] on div "Faites un choix" at bounding box center [492, 119] width 50 height 7
click at [488, 138] on span "E52829002353" at bounding box center [488, 141] width 43 height 7
click at [546, 122] on div "Faites un choix" at bounding box center [556, 119] width 50 height 7
click at [542, 196] on span "Recommandation" at bounding box center [552, 193] width 43 height 7
type textarea "An approved electrical insulation mat should be provided for use when working o…"
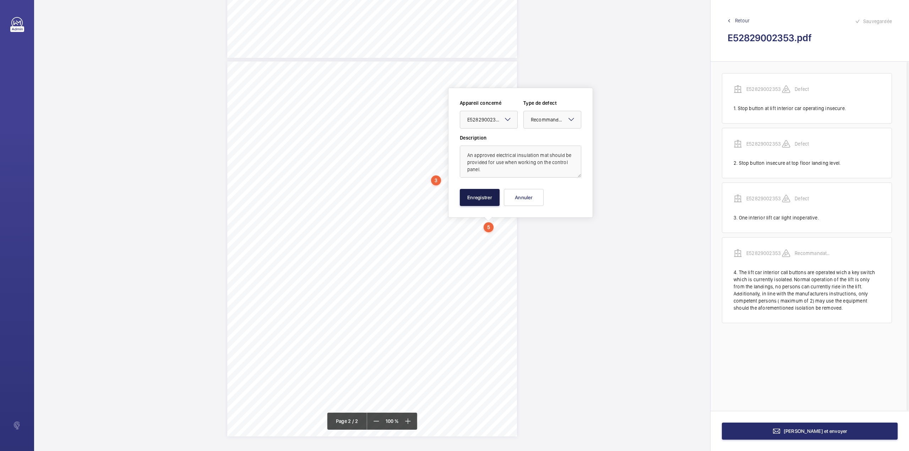
click at [491, 195] on button "Enregistrer" at bounding box center [480, 197] width 40 height 17
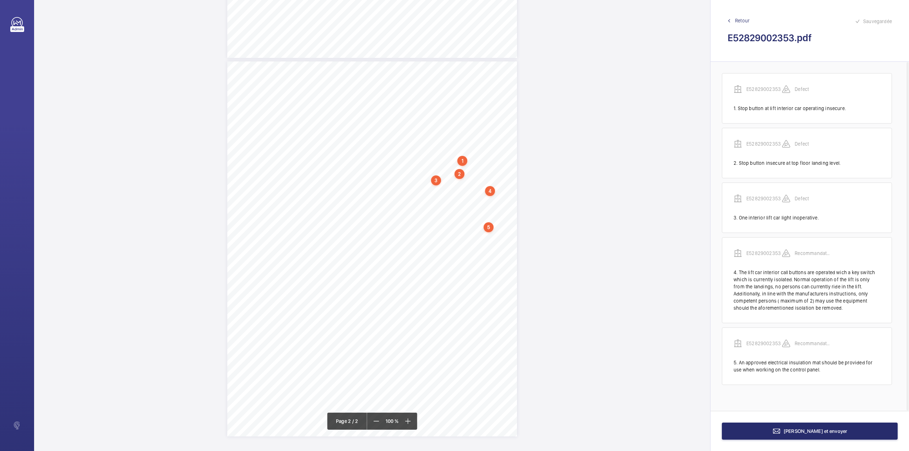
click at [479, 237] on div "TS TS TS TS QL QL" at bounding box center [372, 248] width 290 height 375
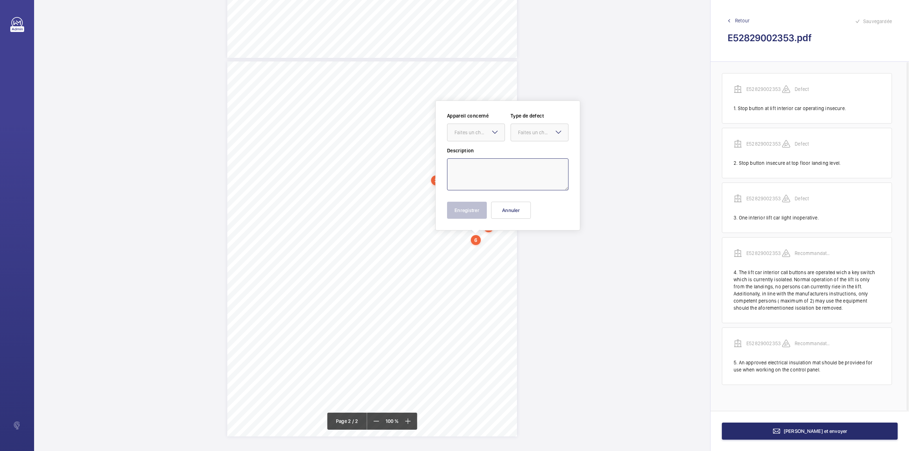
click at [482, 182] on textarea at bounding box center [507, 174] width 121 height 32
click at [473, 127] on div at bounding box center [475, 132] width 57 height 17
drag, startPoint x: 477, startPoint y: 147, endPoint x: 496, endPoint y: 144, distance: 19.4
click at [477, 147] on div "E52829002353" at bounding box center [475, 154] width 57 height 17
click at [529, 132] on div "Faites un choix" at bounding box center [543, 132] width 50 height 7
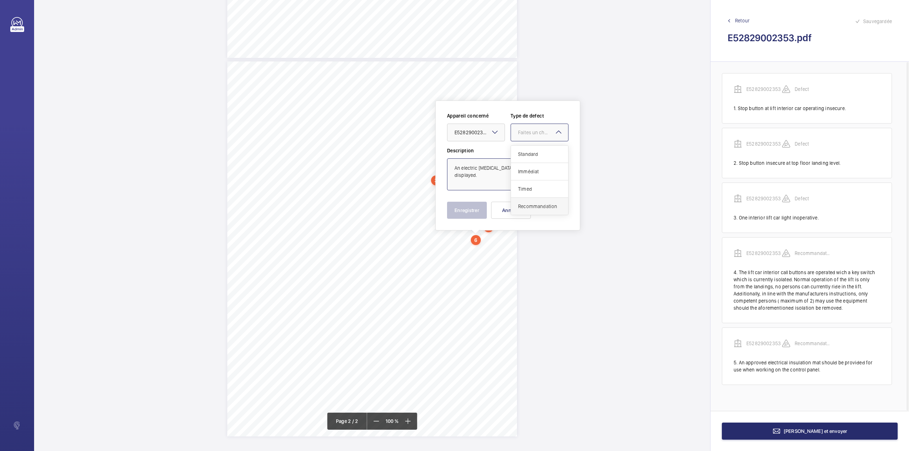
click at [528, 204] on span "Recommandation" at bounding box center [539, 206] width 43 height 7
type textarea "An electric [MEDICAL_DATA] notice should be displayed."
click at [473, 206] on button "Enregistrer" at bounding box center [467, 210] width 40 height 17
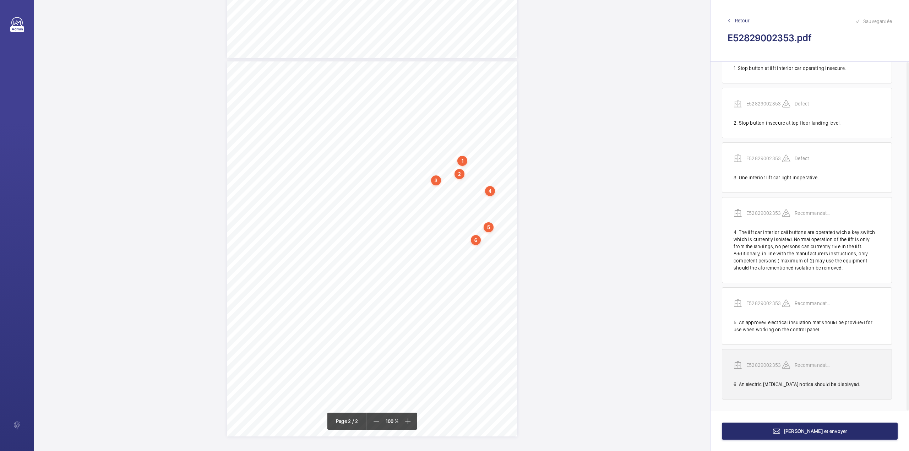
scroll to position [42, 0]
click at [760, 366] on p "E52829002353" at bounding box center [763, 364] width 35 height 7
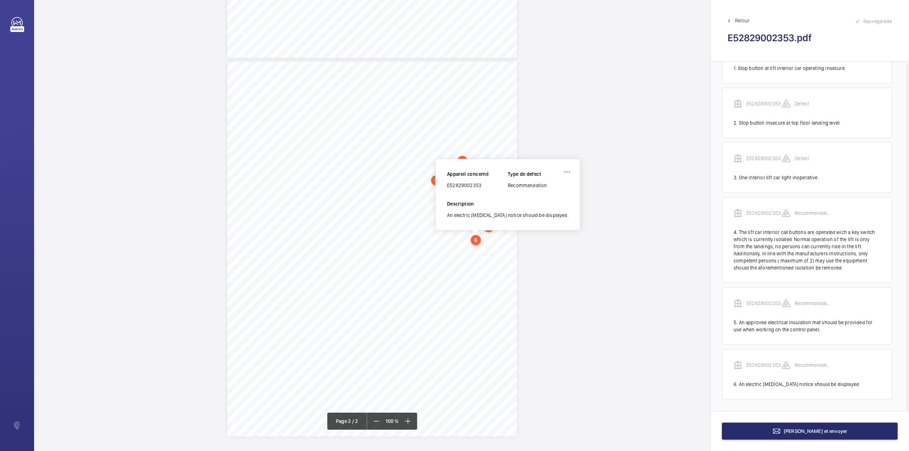
drag, startPoint x: 448, startPoint y: 186, endPoint x: 484, endPoint y: 186, distance: 36.6
click at [484, 186] on div "E52829002353" at bounding box center [477, 185] width 61 height 7
copy div "E52829002353"
click at [838, 432] on button "[PERSON_NAME] et envoyer" at bounding box center [810, 430] width 176 height 17
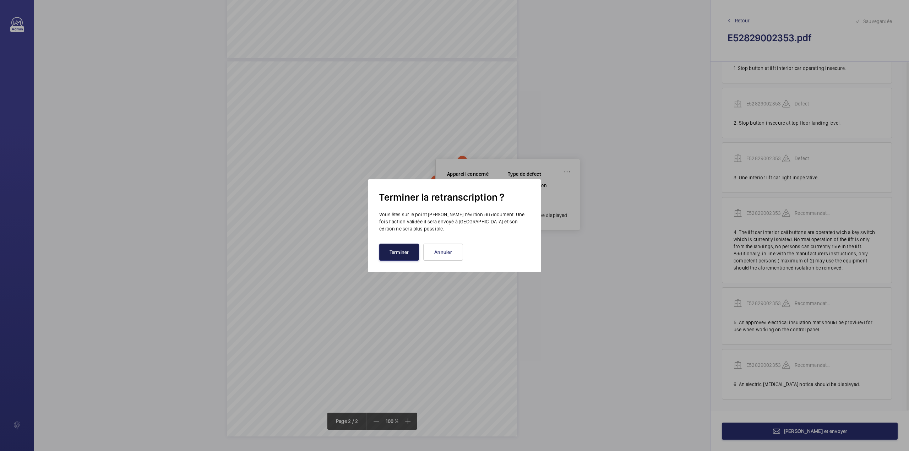
click at [382, 255] on button "Terminer" at bounding box center [399, 251] width 40 height 17
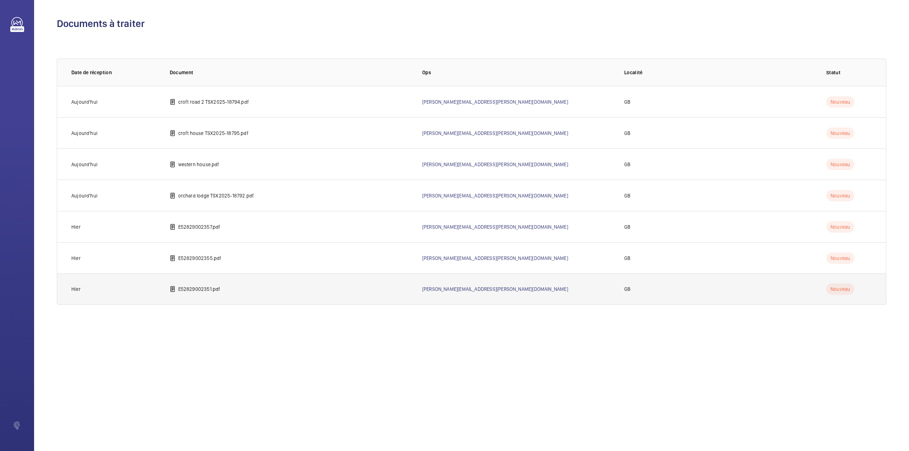
click at [204, 289] on p "E52829002351.pdf" at bounding box center [199, 288] width 42 height 7
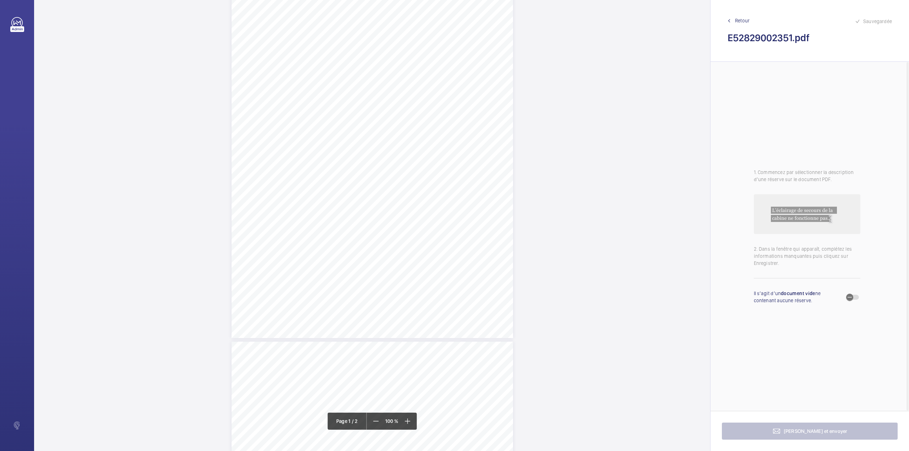
scroll to position [47, 0]
drag, startPoint x: 300, startPoint y: 35, endPoint x: 395, endPoint y: 35, distance: 95.5
click at [395, 35] on span "WHITBREAD PLC AND/OR SUBSIDIARY COMPANIES" at bounding box center [353, 35] width 105 height 5
copy span "WHITBREAD PLC AND/OR SUBSIDIARY COMPANIES"
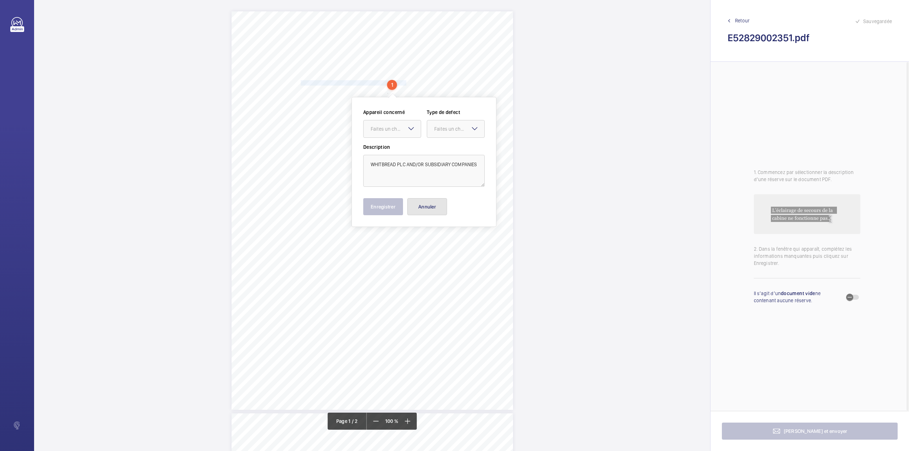
click at [436, 208] on button "Annuler" at bounding box center [427, 206] width 40 height 17
drag, startPoint x: 371, startPoint y: 340, endPoint x: 444, endPoint y: 339, distance: 73.1
click at [444, 339] on span "Various interior shaft panels damaged." at bounding box center [412, 338] width 80 height 5
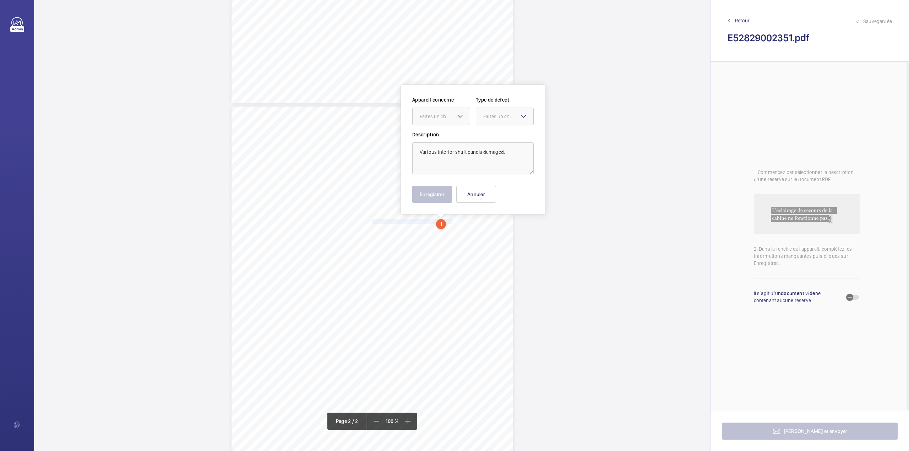
scroll to position [348, 0]
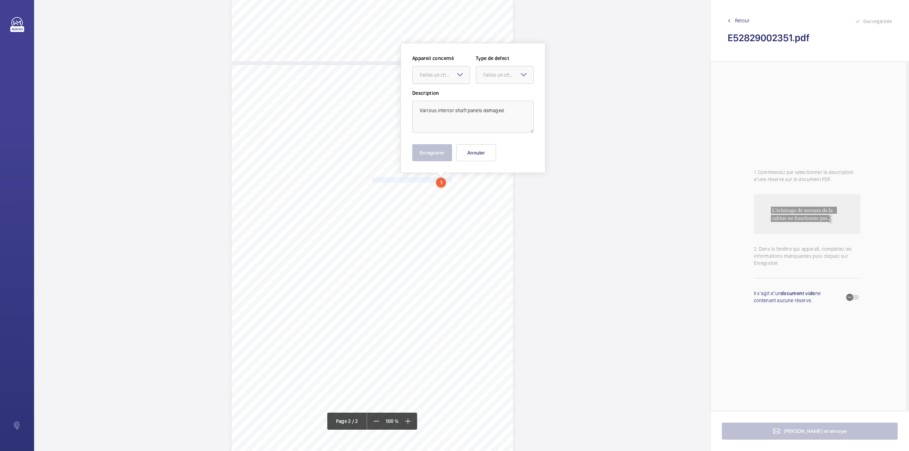
click at [435, 69] on div at bounding box center [440, 74] width 57 height 17
drag, startPoint x: 443, startPoint y: 90, endPoint x: 476, endPoint y: 84, distance: 33.1
click at [444, 90] on div "E47773011330" at bounding box center [440, 96] width 57 height 17
drag, startPoint x: 497, startPoint y: 77, endPoint x: 497, endPoint y: 87, distance: 9.9
click at [497, 77] on div "Faites un choix" at bounding box center [508, 74] width 50 height 7
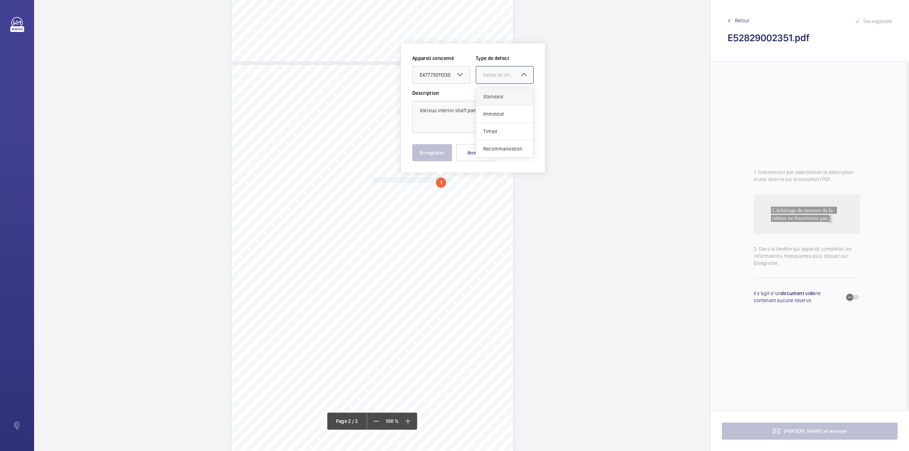
click at [497, 92] on div "Standard" at bounding box center [504, 96] width 57 height 17
drag, startPoint x: 439, startPoint y: 154, endPoint x: 435, endPoint y: 158, distance: 5.5
click at [439, 154] on button "Enregistrer" at bounding box center [432, 152] width 40 height 17
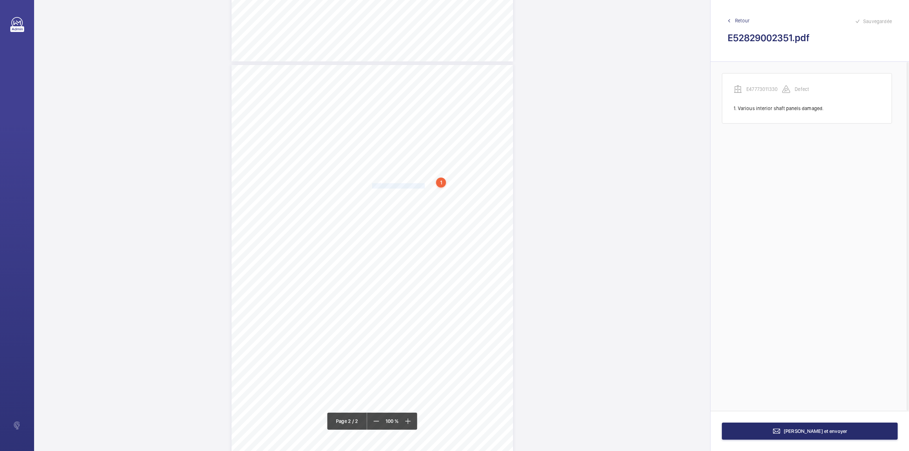
drag, startPoint x: 371, startPoint y: 187, endPoint x: 418, endPoint y: 186, distance: 47.2
click at [418, 186] on span "Pit stop button detached." at bounding box center [398, 186] width 53 height 5
click at [425, 77] on div "Faites un choix" at bounding box center [418, 75] width 50 height 7
click at [425, 93] on div "E47773011330" at bounding box center [414, 96] width 57 height 17
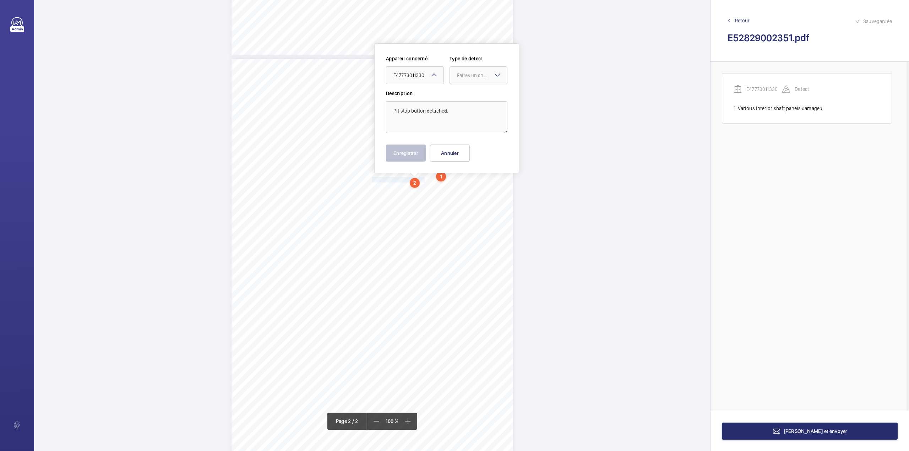
drag, startPoint x: 471, startPoint y: 78, endPoint x: 471, endPoint y: 86, distance: 7.5
click at [471, 79] on div "Faites un choix" at bounding box center [478, 75] width 57 height 7
click at [471, 93] on div "Standard" at bounding box center [478, 96] width 57 height 17
click at [411, 155] on button "Enregistrer" at bounding box center [406, 152] width 40 height 17
drag, startPoint x: 371, startPoint y: 199, endPoint x: 428, endPoint y: 209, distance: 57.6
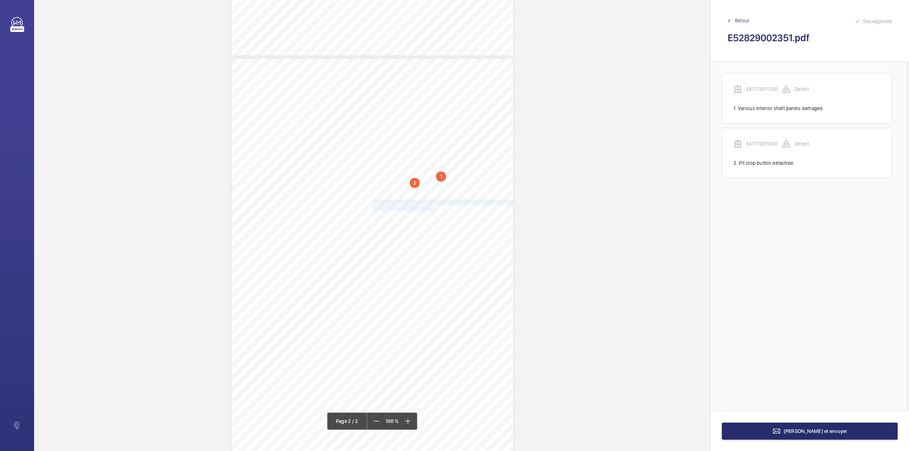
click at [428, 209] on div "Lift Report Lifting Operations & Lifting Equipment Regulation 1998 Provision & …" at bounding box center [371, 258] width 281 height 398
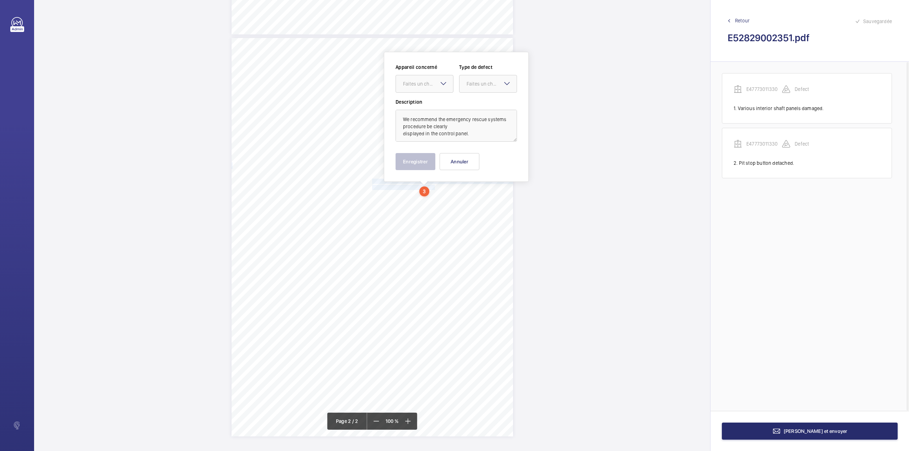
drag, startPoint x: 428, startPoint y: 84, endPoint x: 428, endPoint y: 93, distance: 8.5
click at [428, 93] on div "Appareil concerné Faites un choix Type de defect Faites un choix" at bounding box center [455, 81] width 121 height 35
click at [428, 104] on span "E47773011330" at bounding box center [424, 105] width 43 height 7
click at [475, 87] on div at bounding box center [487, 83] width 57 height 17
click at [467, 157] on span "Recommandation" at bounding box center [487, 157] width 43 height 7
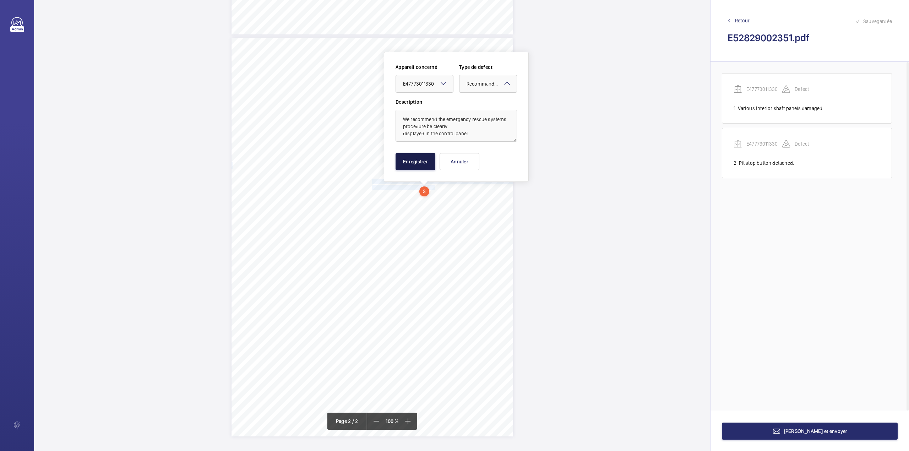
click at [421, 164] on button "Enregistrer" at bounding box center [415, 161] width 40 height 17
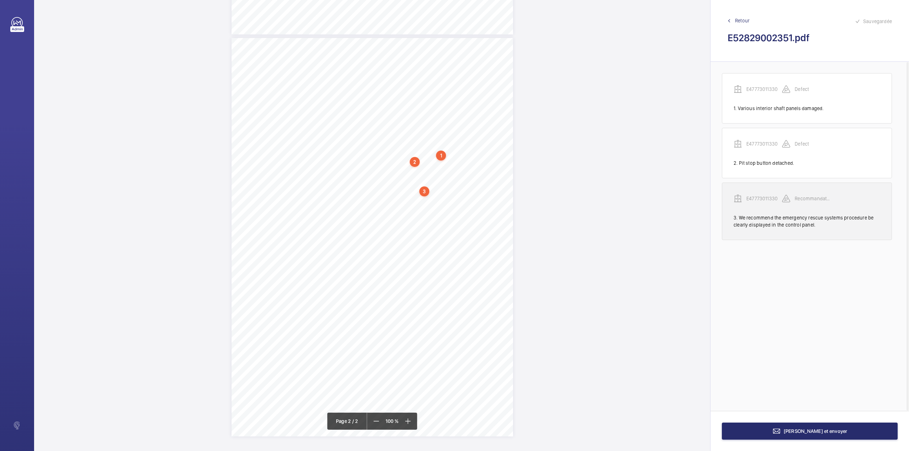
click at [762, 198] on p "E47773011330" at bounding box center [763, 198] width 35 height 7
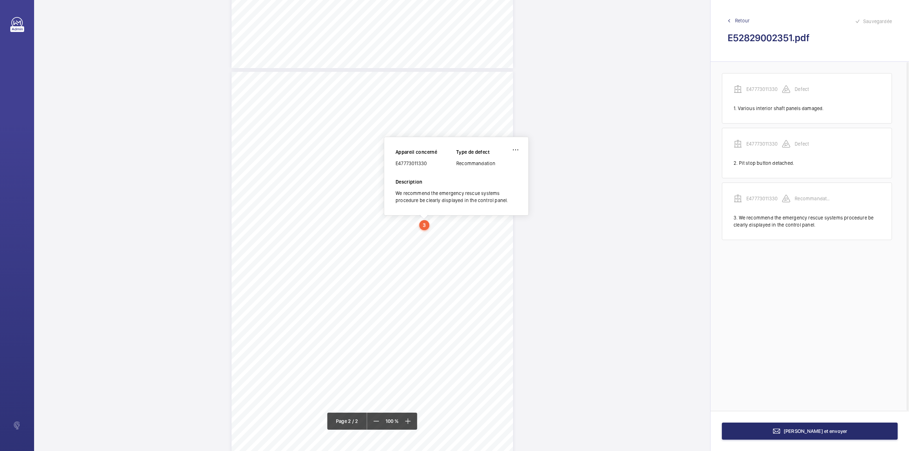
scroll to position [341, 0]
drag, startPoint x: 396, startPoint y: 164, endPoint x: 434, endPoint y: 164, distance: 37.6
click at [434, 164] on div "E47773011330" at bounding box center [425, 163] width 61 height 7
copy div "E47773011330"
click at [757, 430] on button "[PERSON_NAME] et envoyer" at bounding box center [810, 430] width 176 height 17
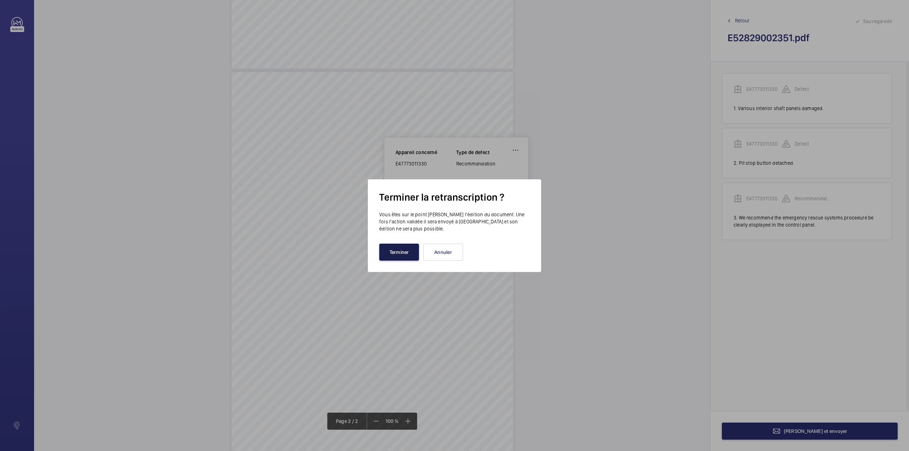
click at [410, 253] on button "Terminer" at bounding box center [399, 251] width 40 height 17
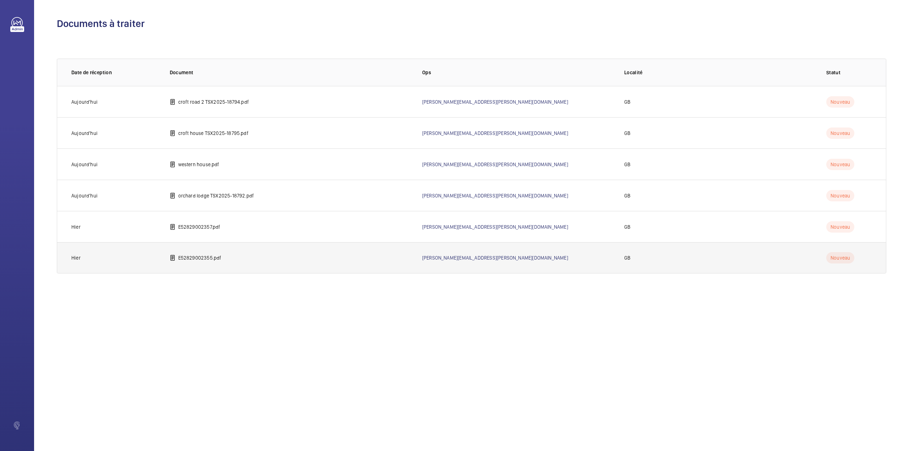
click at [184, 263] on td "E52829002355.pdf" at bounding box center [284, 257] width 252 height 31
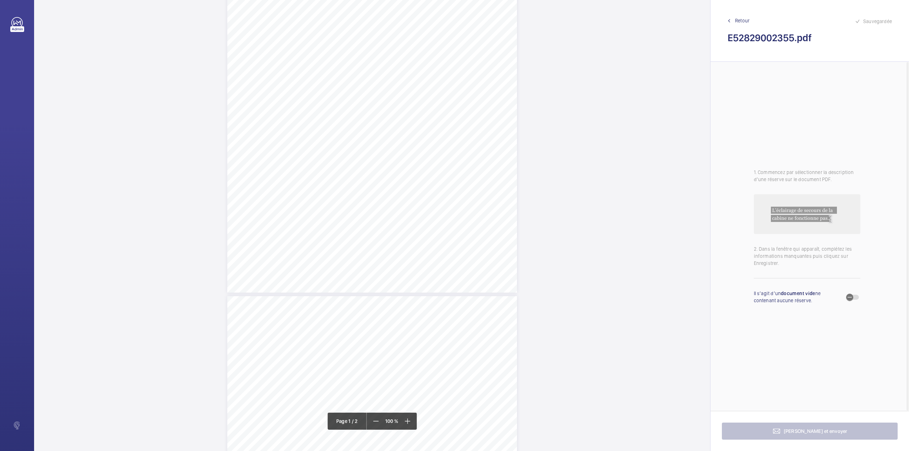
scroll to position [94, 0]
click at [496, 176] on div "TI" at bounding box center [372, 104] width 290 height 375
click at [493, 127] on textarea at bounding box center [524, 117] width 121 height 32
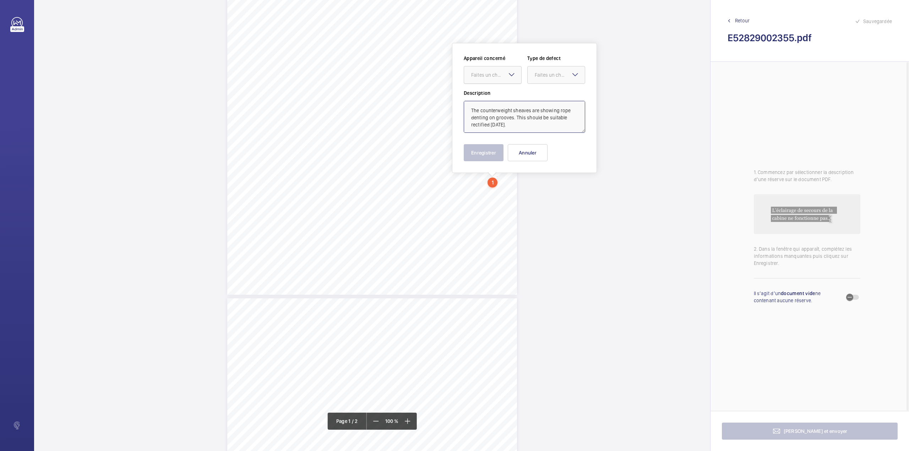
drag, startPoint x: 493, startPoint y: 70, endPoint x: 492, endPoint y: 74, distance: 4.0
click at [493, 72] on div "Faites un choix" at bounding box center [492, 74] width 57 height 7
drag, startPoint x: 493, startPoint y: 106, endPoint x: 527, endPoint y: 98, distance: 34.9
click at [494, 106] on textarea "The counterweight sheaves are showing rope denting on grooves. This should be s…" at bounding box center [524, 117] width 121 height 32
drag, startPoint x: 507, startPoint y: 70, endPoint x: 506, endPoint y: 88, distance: 18.5
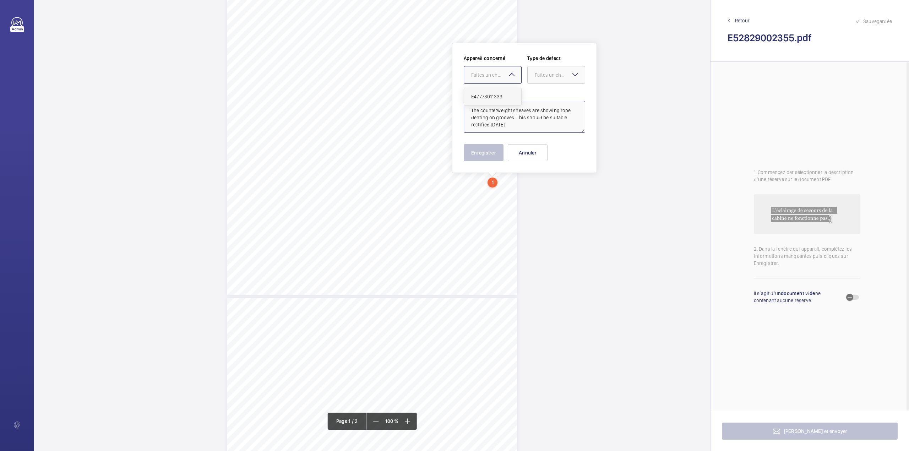
click at [506, 71] on div "Faites un choix" at bounding box center [492, 74] width 57 height 7
click at [507, 88] on div "E47773011333" at bounding box center [492, 96] width 57 height 17
click at [551, 80] on div at bounding box center [555, 74] width 57 height 17
click at [541, 131] on span "Timed" at bounding box center [556, 131] width 43 height 7
type textarea "The counterweight sheaves are showing rope denting on grooves. This should be s…"
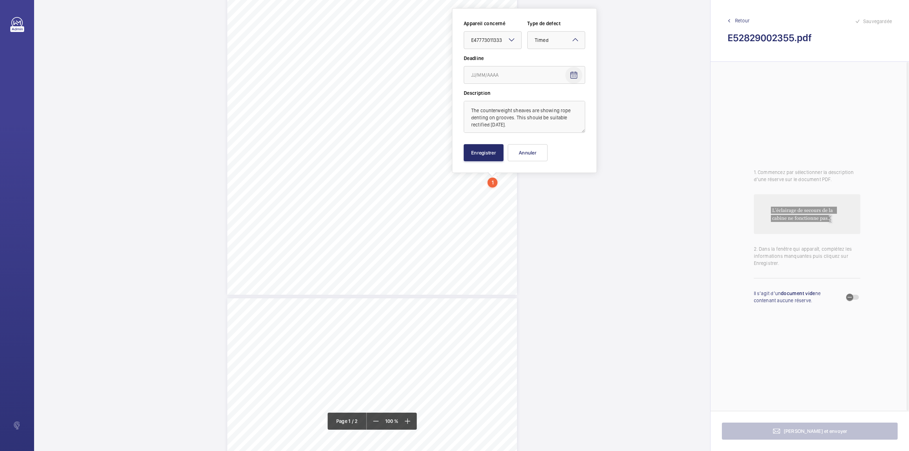
click at [570, 74] on mat-icon "Open calendar" at bounding box center [573, 75] width 9 height 9
click at [560, 104] on span "Next month" at bounding box center [560, 103] width 14 height 14
click at [475, 146] on span "5" at bounding box center [473, 147] width 13 height 13
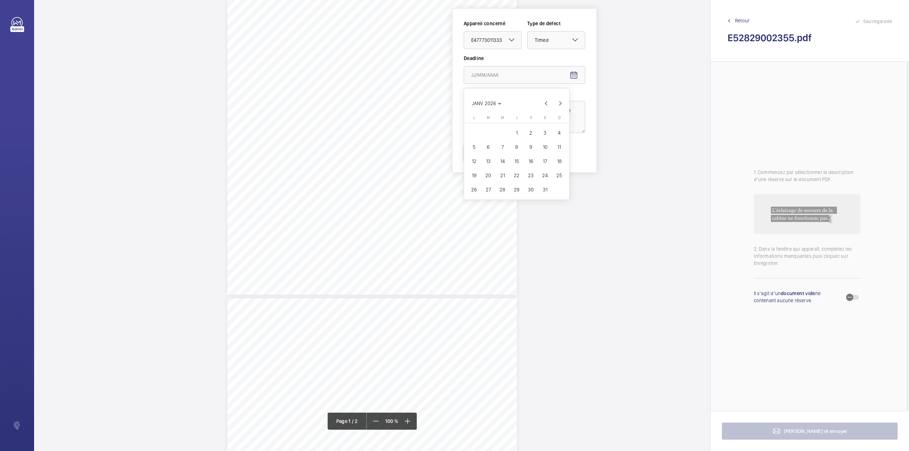
type input "[DATE]"
click at [484, 150] on button "Enregistrer" at bounding box center [484, 152] width 40 height 17
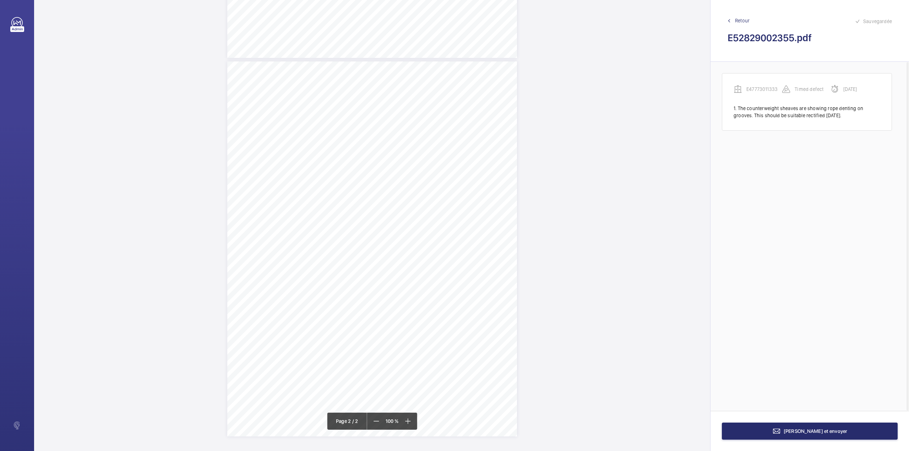
click at [479, 161] on div "TS TS TS" at bounding box center [372, 248] width 290 height 375
click at [491, 114] on textarea at bounding box center [507, 117] width 121 height 32
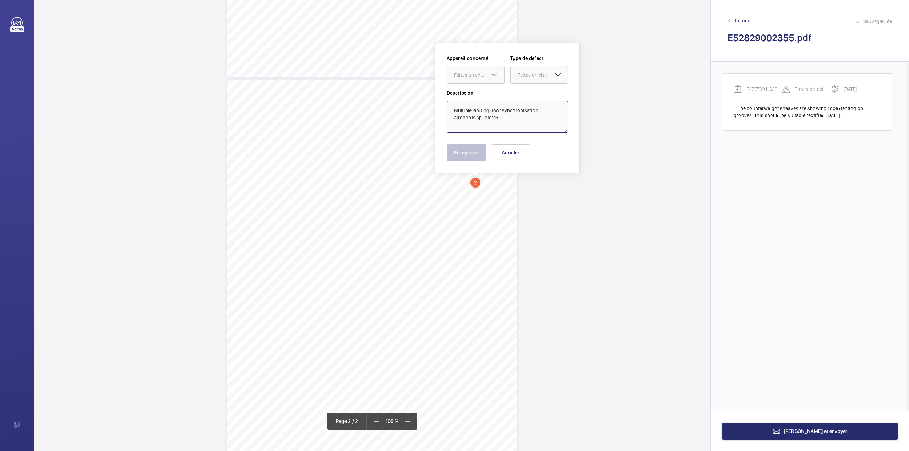
click at [475, 75] on div "Faites un choix" at bounding box center [479, 74] width 50 height 7
drag, startPoint x: 476, startPoint y: 95, endPoint x: 520, endPoint y: 83, distance: 45.4
click at [477, 95] on span "E47773011333" at bounding box center [475, 96] width 43 height 7
click at [522, 83] on div at bounding box center [538, 74] width 57 height 17
click at [524, 97] on span "Standard" at bounding box center [539, 96] width 43 height 7
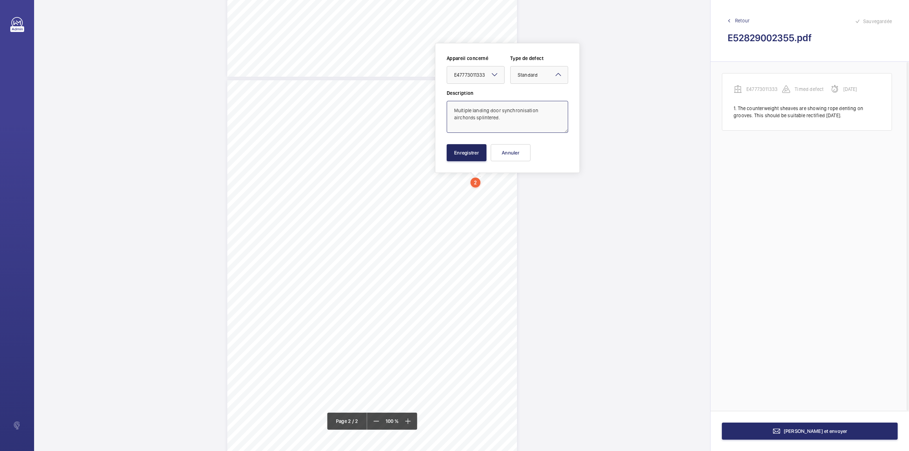
type textarea "Multiple landing door synchronisation airchords splintered."
click at [479, 153] on button "Enregistrer" at bounding box center [467, 152] width 40 height 17
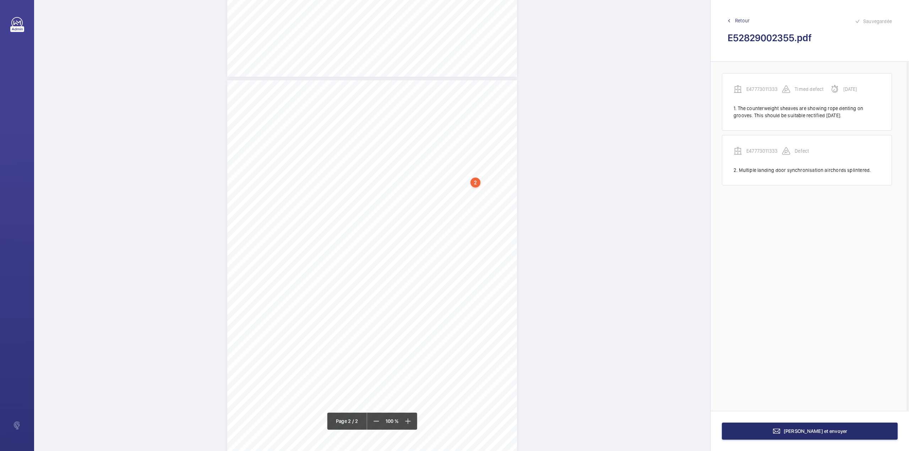
click at [435, 195] on div "TS TS TS" at bounding box center [372, 267] width 290 height 375
click at [450, 116] on textarea at bounding box center [463, 117] width 121 height 32
click at [426, 74] on div "Faites un choix" at bounding box center [435, 74] width 50 height 7
click at [442, 94] on span "E47773011333" at bounding box center [431, 96] width 43 height 7
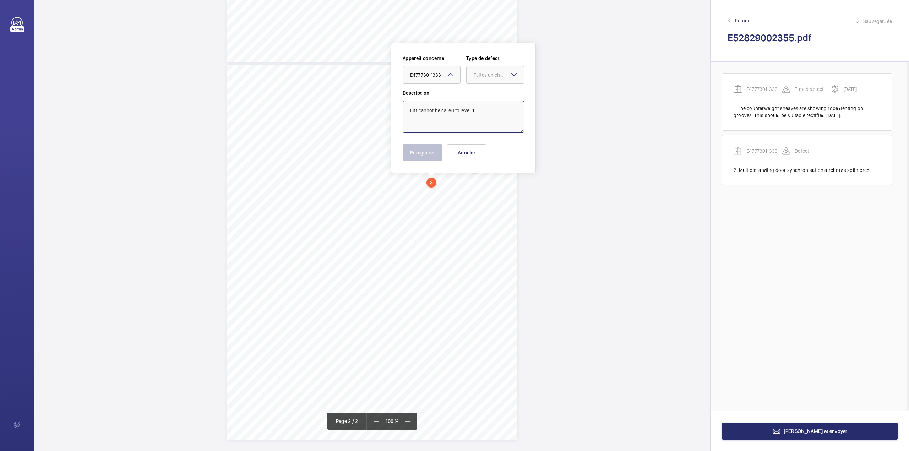
click at [486, 81] on div at bounding box center [494, 74] width 57 height 17
click at [485, 97] on span "Standard" at bounding box center [494, 96] width 43 height 7
type textarea "Lift cannot be called to level-1."
click at [432, 155] on button "Enregistrer" at bounding box center [423, 152] width 40 height 17
click at [422, 189] on span "TS" at bounding box center [425, 191] width 7 height 5
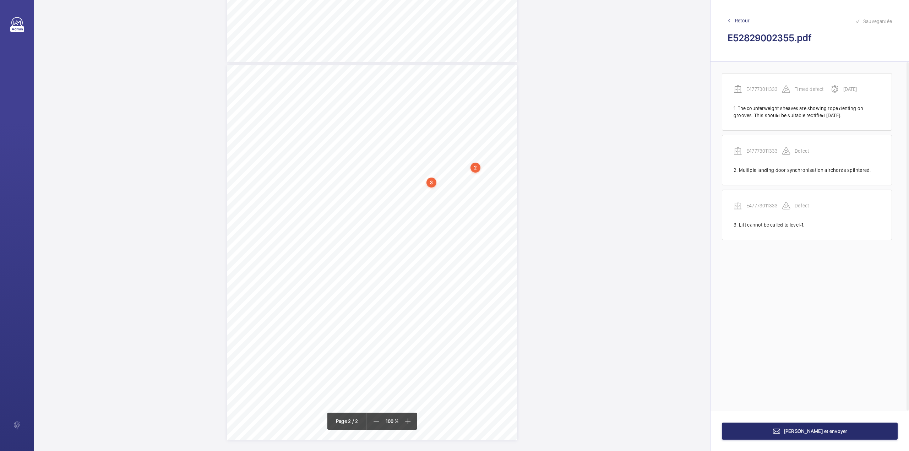
scroll to position [328, 0]
click at [445, 161] on button "Annuler" at bounding box center [452, 158] width 40 height 17
click at [423, 184] on div "TS TS TS" at bounding box center [372, 248] width 290 height 375
click at [440, 116] on textarea at bounding box center [451, 121] width 121 height 32
click at [431, 83] on div at bounding box center [419, 78] width 57 height 17
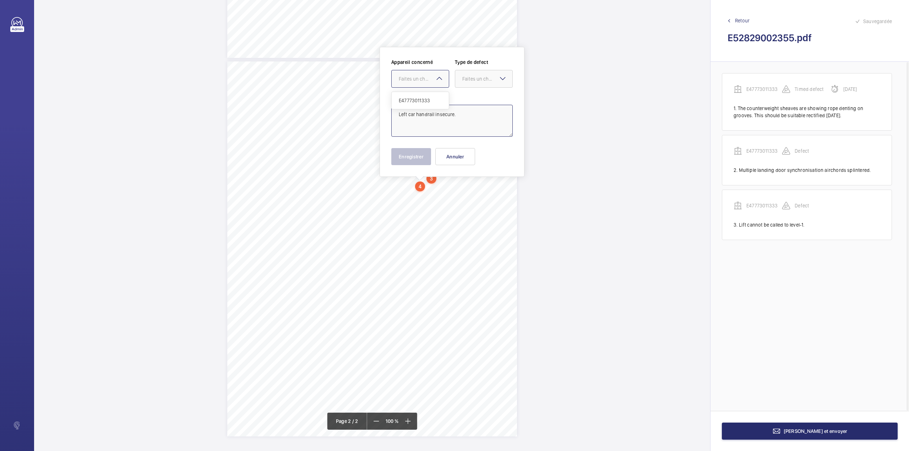
drag, startPoint x: 429, startPoint y: 94, endPoint x: 447, endPoint y: 92, distance: 17.9
click at [430, 94] on div "E47773011333" at bounding box center [419, 100] width 57 height 17
click at [467, 85] on div at bounding box center [483, 78] width 57 height 17
click at [469, 104] on div "Standard" at bounding box center [483, 100] width 57 height 17
type textarea "Left car handrail insecure."
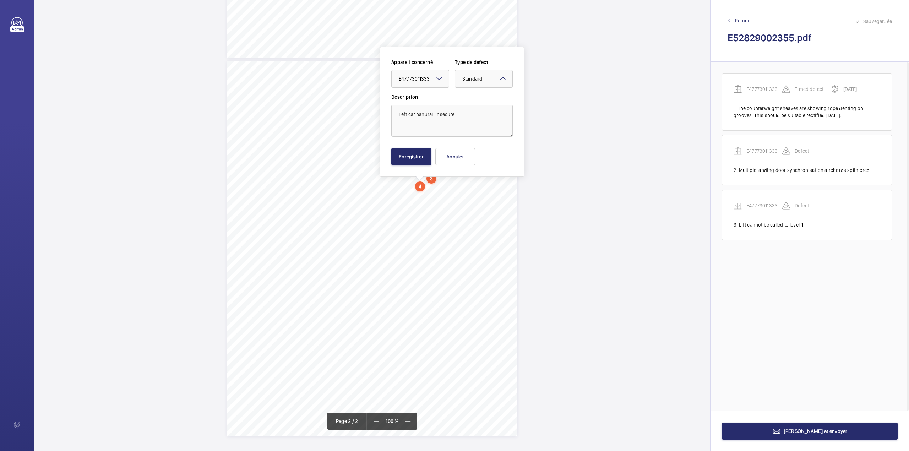
click at [418, 146] on div "Appareil concerné Faites un choix × E47773011333 × Type de defect Faites un cho…" at bounding box center [451, 112] width 121 height 106
click at [412, 159] on button "Enregistrer" at bounding box center [411, 156] width 40 height 17
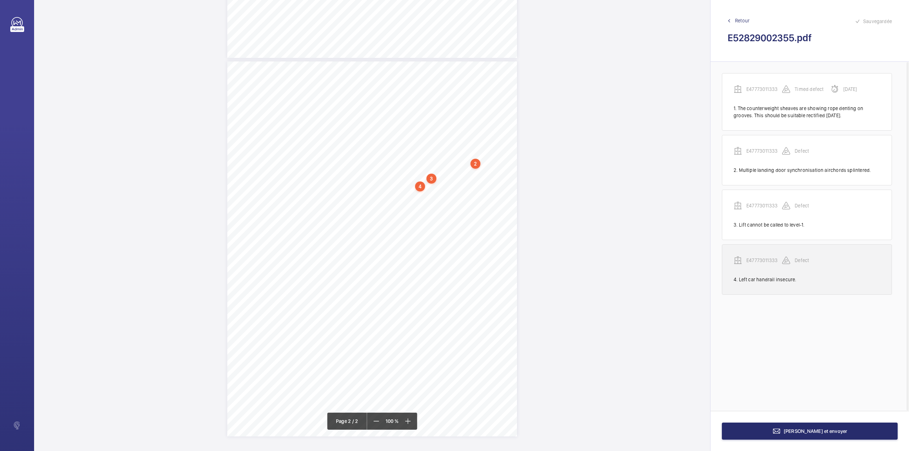
click at [767, 259] on p "E47773011333" at bounding box center [763, 260] width 35 height 7
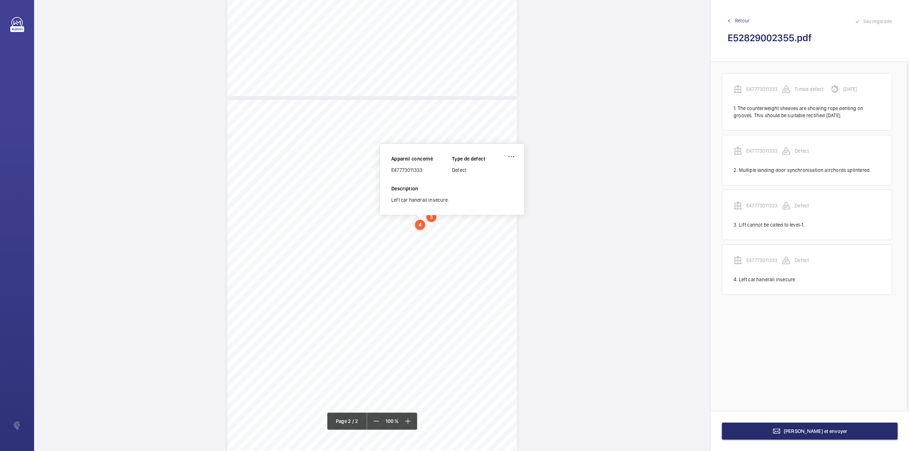
scroll to position [289, 0]
drag, startPoint x: 392, startPoint y: 171, endPoint x: 436, endPoint y: 177, distance: 44.8
click at [436, 177] on div "Appareil concerné E47773011333 Type de defect Defect" at bounding box center [451, 171] width 121 height 30
copy div "E47773011333"
click at [768, 429] on button "[PERSON_NAME] et envoyer" at bounding box center [810, 430] width 176 height 17
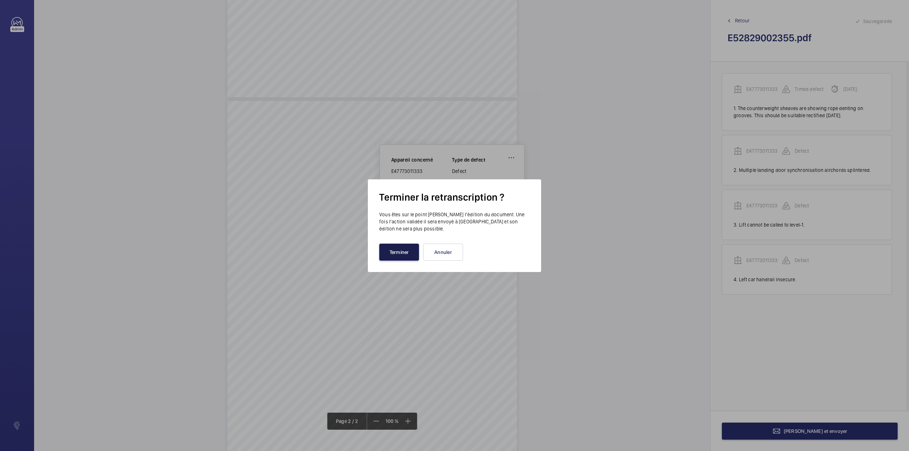
click at [387, 253] on button "Terminer" at bounding box center [399, 251] width 40 height 17
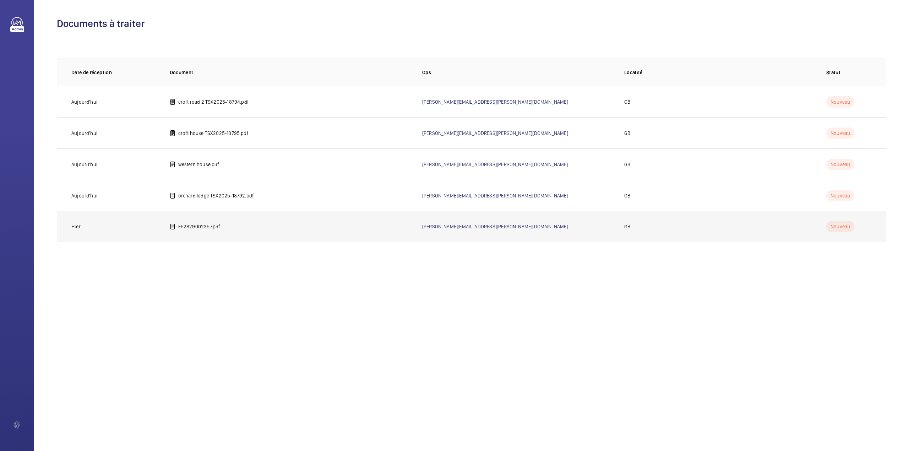
click at [210, 225] on p "E52829002357.pdf" at bounding box center [199, 226] width 42 height 7
